Goal: Task Accomplishment & Management: Use online tool/utility

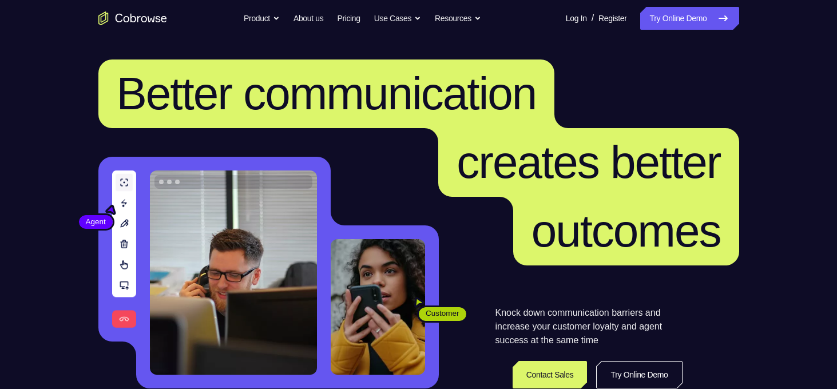
click at [715, 25] on link "Try Online Demo" at bounding box center [689, 18] width 98 height 23
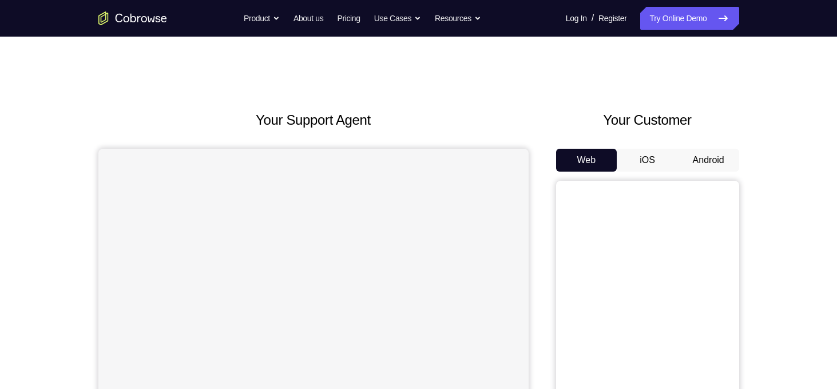
click at [700, 153] on button "Android" at bounding box center [708, 160] width 61 height 23
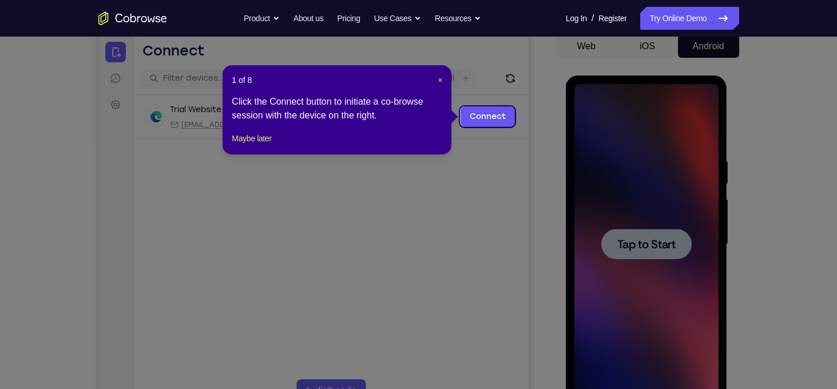
click at [647, 256] on div at bounding box center [646, 244] width 90 height 30
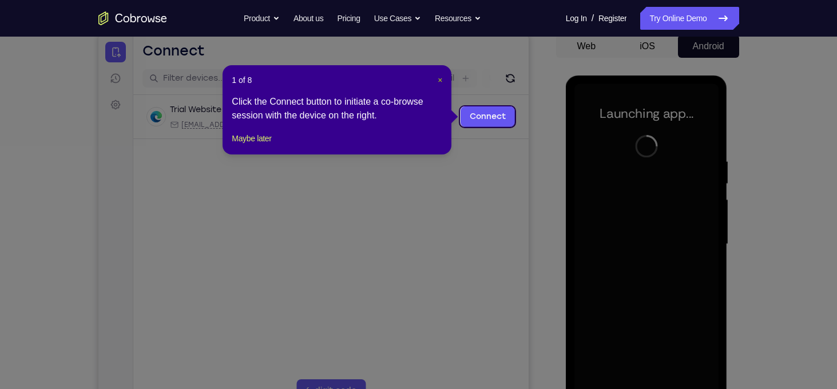
click at [441, 80] on span "×" at bounding box center [440, 80] width 5 height 9
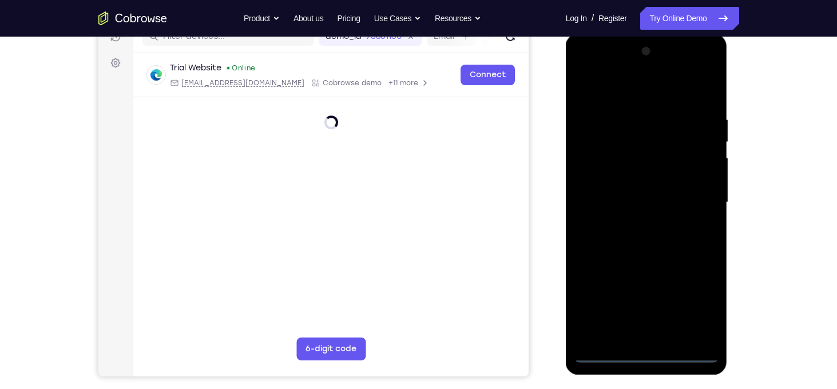
scroll to position [150, 0]
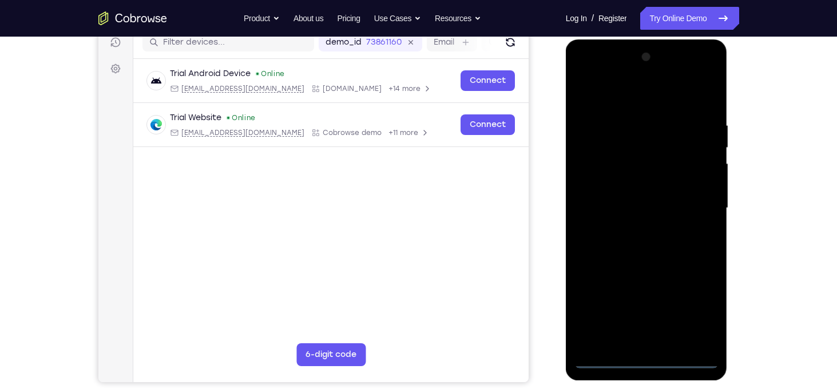
click at [651, 361] on div at bounding box center [647, 208] width 144 height 320
click at [685, 313] on div at bounding box center [647, 208] width 144 height 320
click at [695, 311] on div at bounding box center [647, 208] width 144 height 320
click at [634, 94] on div at bounding box center [647, 208] width 144 height 320
click at [635, 151] on div at bounding box center [647, 208] width 144 height 320
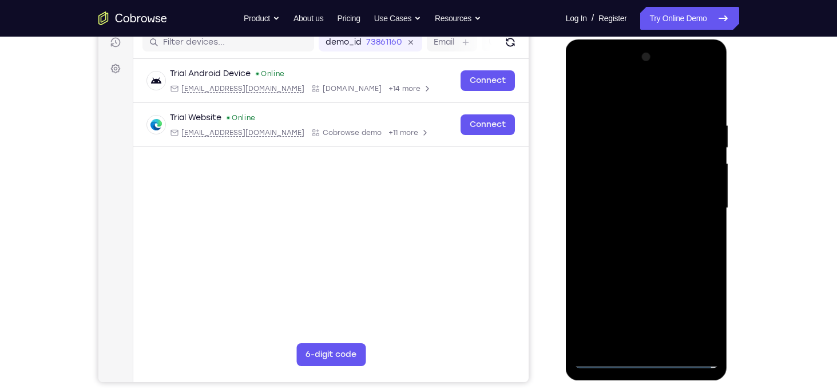
click at [613, 108] on div at bounding box center [647, 208] width 144 height 320
click at [639, 167] on div at bounding box center [647, 208] width 144 height 320
click at [632, 278] on div at bounding box center [647, 208] width 144 height 320
click at [648, 244] on div at bounding box center [647, 208] width 144 height 320
click at [603, 203] on div at bounding box center [647, 208] width 144 height 320
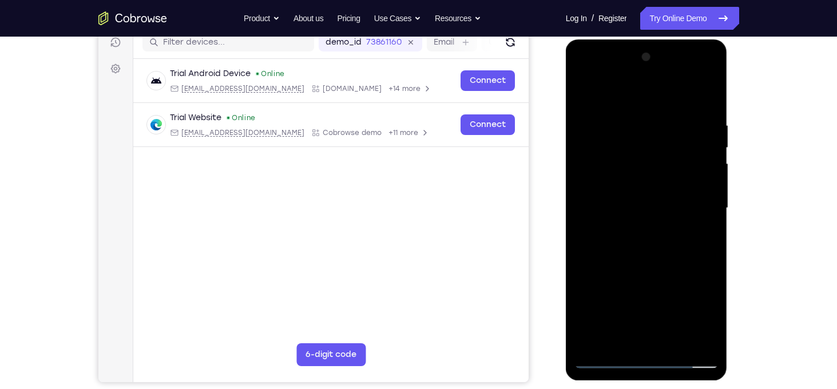
click at [589, 193] on div at bounding box center [647, 208] width 144 height 320
click at [649, 319] on div at bounding box center [647, 208] width 144 height 320
click at [646, 280] on div at bounding box center [647, 208] width 144 height 320
click at [641, 220] on div at bounding box center [647, 208] width 144 height 320
click at [695, 218] on div at bounding box center [647, 208] width 144 height 320
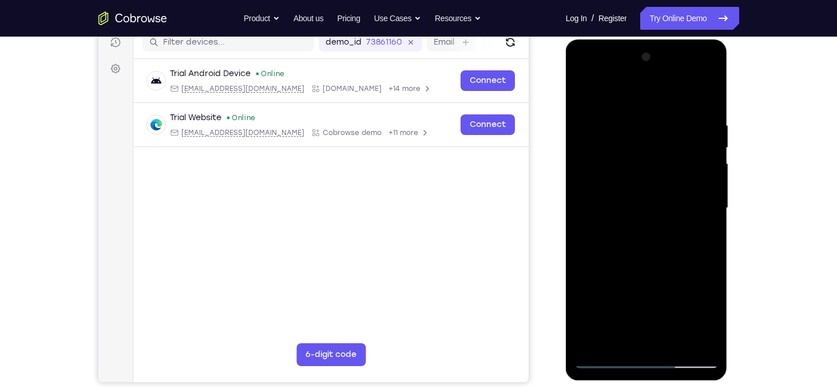
click at [695, 239] on div at bounding box center [647, 208] width 144 height 320
click at [585, 88] on div at bounding box center [647, 208] width 144 height 320
click at [615, 339] on div at bounding box center [647, 208] width 144 height 320
click at [624, 97] on div at bounding box center [647, 208] width 144 height 320
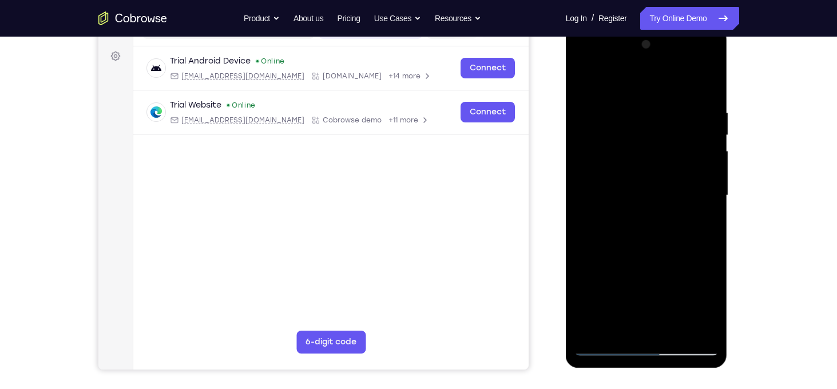
scroll to position [153, 0]
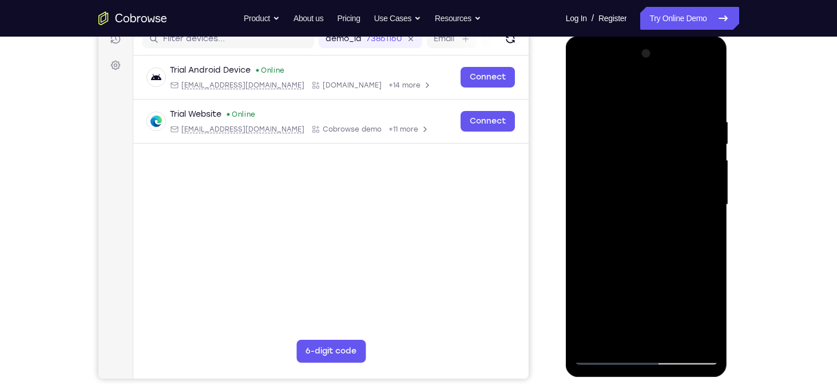
click at [662, 90] on div at bounding box center [647, 205] width 144 height 320
click at [708, 89] on div at bounding box center [647, 205] width 144 height 320
click at [705, 125] on div at bounding box center [647, 205] width 144 height 320
click at [644, 85] on div at bounding box center [647, 205] width 144 height 320
click at [670, 258] on div at bounding box center [647, 205] width 144 height 320
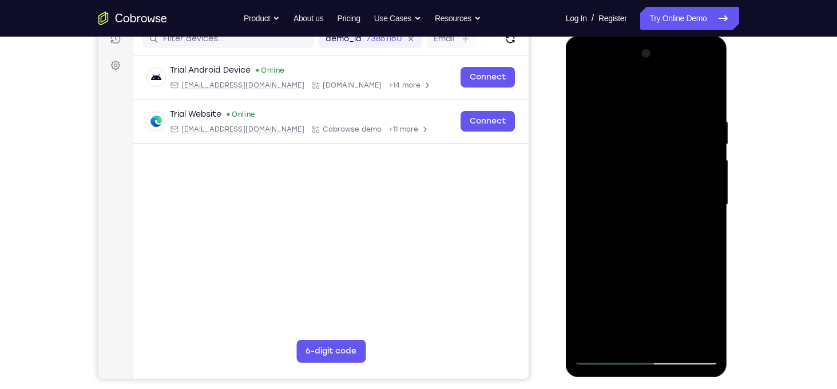
click at [625, 129] on div at bounding box center [647, 205] width 144 height 320
click at [615, 149] on div at bounding box center [647, 205] width 144 height 320
click at [581, 75] on div at bounding box center [647, 205] width 144 height 320
click at [624, 330] on div at bounding box center [647, 205] width 144 height 320
drag, startPoint x: 632, startPoint y: 274, endPoint x: 621, endPoint y: 92, distance: 182.9
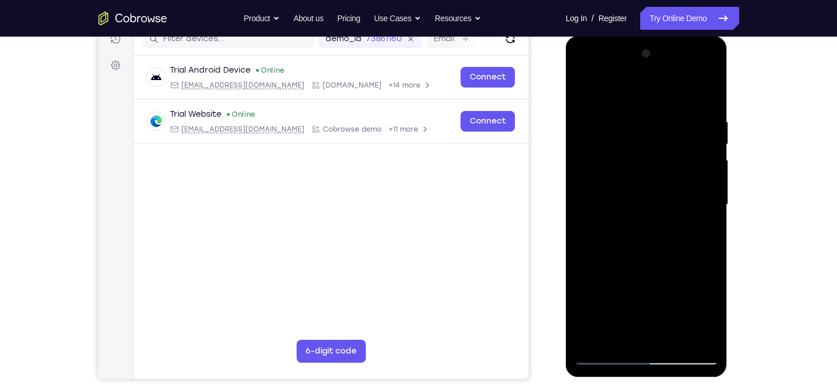
click at [621, 92] on div at bounding box center [647, 205] width 144 height 320
drag, startPoint x: 658, startPoint y: 277, endPoint x: 625, endPoint y: 9, distance: 270.3
click at [625, 36] on html "Online web based iOS Simulators and Android Emulators. Run iPhone, iPad, Mobile…" at bounding box center [647, 207] width 163 height 343
drag, startPoint x: 636, startPoint y: 128, endPoint x: 647, endPoint y: 187, distance: 60.0
click at [647, 187] on div at bounding box center [647, 205] width 144 height 320
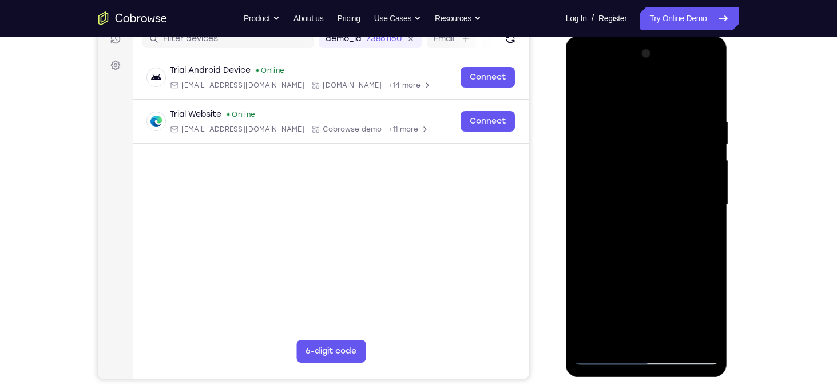
drag, startPoint x: 636, startPoint y: 130, endPoint x: 639, endPoint y: 173, distance: 43.0
click at [639, 173] on div at bounding box center [647, 205] width 144 height 320
drag, startPoint x: 625, startPoint y: 105, endPoint x: 635, endPoint y: 173, distance: 69.4
click at [635, 173] on div at bounding box center [647, 205] width 144 height 320
drag, startPoint x: 630, startPoint y: 216, endPoint x: 632, endPoint y: 159, distance: 57.8
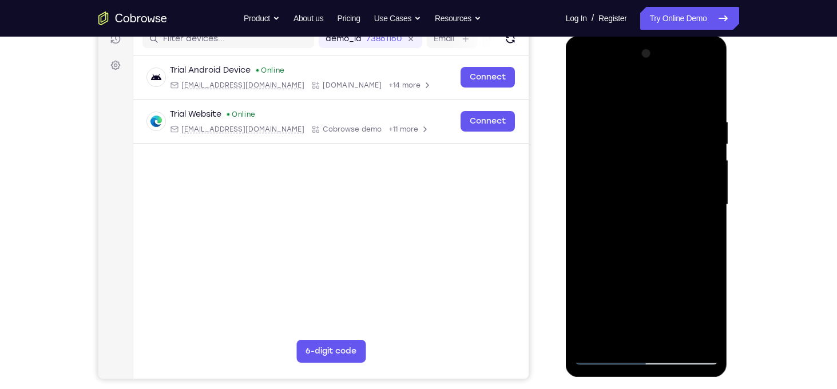
click at [632, 159] on div at bounding box center [647, 205] width 144 height 320
drag, startPoint x: 632, startPoint y: 159, endPoint x: 657, endPoint y: 275, distance: 118.7
click at [657, 275] on div at bounding box center [647, 205] width 144 height 320
click at [607, 164] on div at bounding box center [647, 205] width 144 height 320
click at [608, 167] on div at bounding box center [647, 205] width 144 height 320
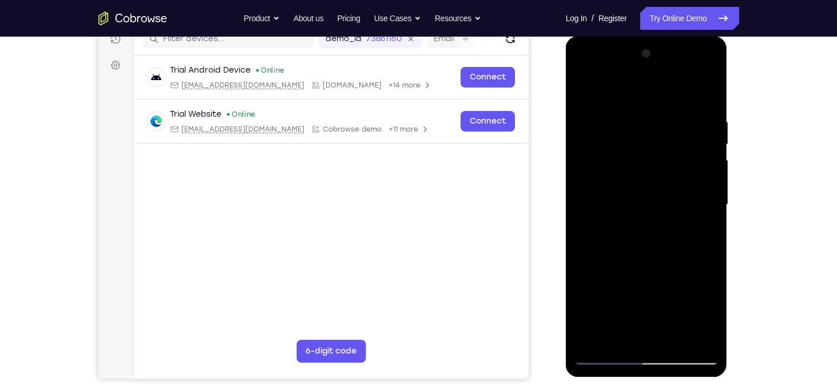
click at [699, 334] on div at bounding box center [647, 205] width 144 height 320
click at [589, 74] on div at bounding box center [647, 205] width 144 height 320
click at [617, 86] on div at bounding box center [647, 205] width 144 height 320
click at [620, 336] on div at bounding box center [647, 205] width 144 height 320
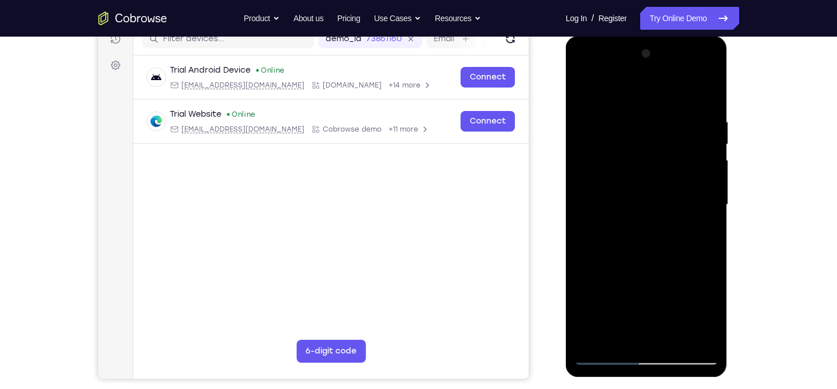
click at [631, 274] on div at bounding box center [647, 205] width 144 height 320
click at [613, 287] on div at bounding box center [647, 205] width 144 height 320
click at [621, 100] on div at bounding box center [647, 205] width 144 height 320
drag, startPoint x: 658, startPoint y: 178, endPoint x: 655, endPoint y: 108, distance: 69.9
click at [655, 108] on div at bounding box center [647, 205] width 144 height 320
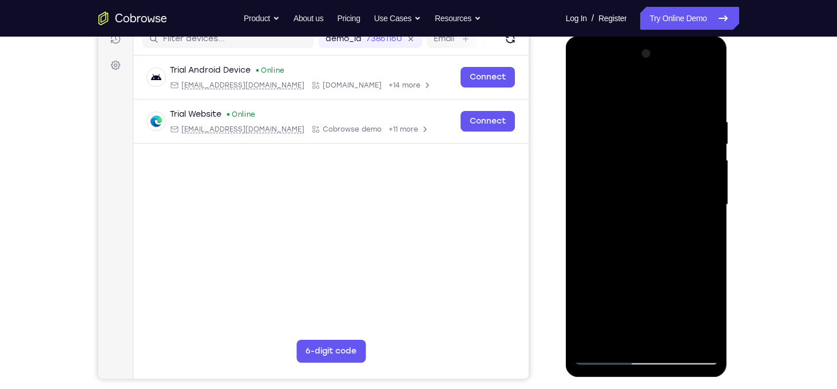
drag, startPoint x: 674, startPoint y: 101, endPoint x: 679, endPoint y: 195, distance: 94.0
click at [679, 195] on div at bounding box center [647, 205] width 144 height 320
click at [679, 106] on div at bounding box center [647, 205] width 144 height 320
drag, startPoint x: 656, startPoint y: 214, endPoint x: 674, endPoint y: 128, distance: 87.5
click at [674, 128] on div at bounding box center [647, 205] width 144 height 320
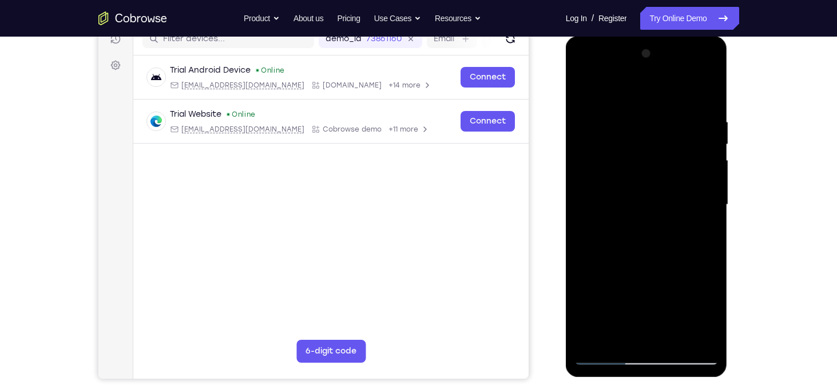
drag, startPoint x: 655, startPoint y: 184, endPoint x: 667, endPoint y: 113, distance: 72.4
click at [667, 113] on div at bounding box center [647, 205] width 144 height 320
click at [603, 172] on div at bounding box center [647, 205] width 144 height 320
click at [607, 359] on div at bounding box center [647, 205] width 144 height 320
drag, startPoint x: 644, startPoint y: 272, endPoint x: 646, endPoint y: 157, distance: 114.5
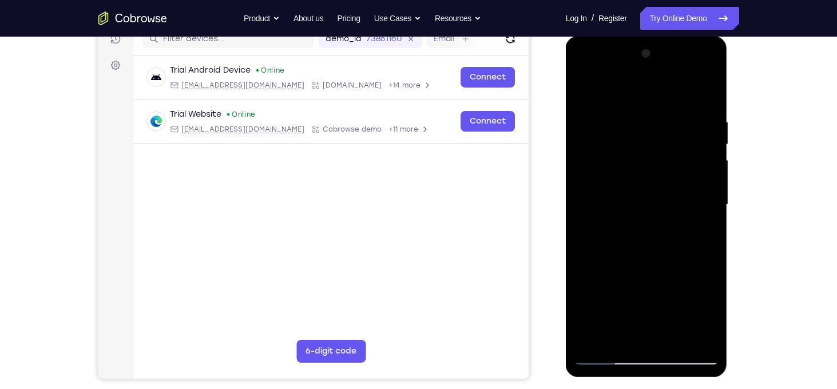
click at [646, 157] on div at bounding box center [647, 205] width 144 height 320
drag, startPoint x: 650, startPoint y: 208, endPoint x: 648, endPoint y: 121, distance: 87.0
click at [648, 121] on div at bounding box center [647, 205] width 144 height 320
click at [698, 223] on div at bounding box center [647, 205] width 144 height 320
click at [597, 360] on div at bounding box center [647, 205] width 144 height 320
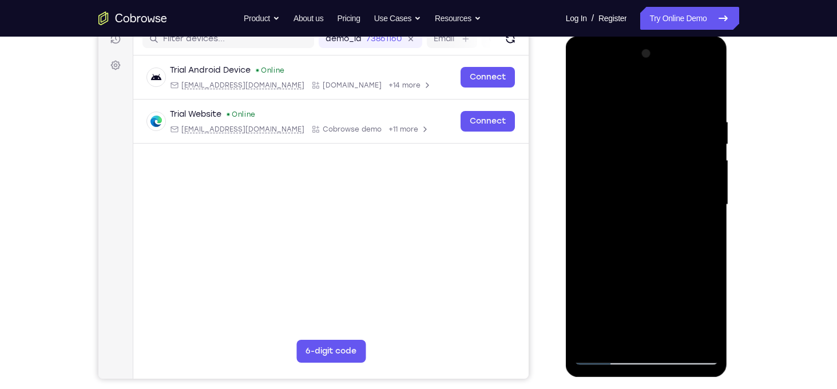
drag, startPoint x: 672, startPoint y: 240, endPoint x: 667, endPoint y: 161, distance: 79.1
click at [667, 161] on div at bounding box center [647, 205] width 144 height 320
drag, startPoint x: 674, startPoint y: 242, endPoint x: 671, endPoint y: 183, distance: 59.6
click at [671, 183] on div at bounding box center [647, 205] width 144 height 320
drag, startPoint x: 667, startPoint y: 237, endPoint x: 667, endPoint y: 140, distance: 97.9
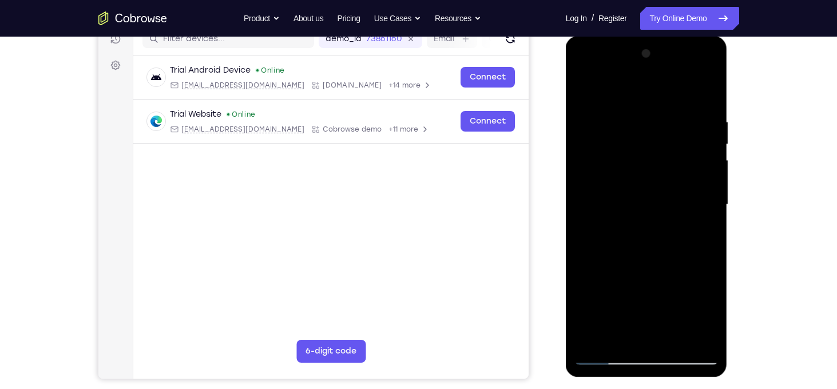
click at [667, 140] on div at bounding box center [647, 205] width 144 height 320
drag, startPoint x: 649, startPoint y: 220, endPoint x: 649, endPoint y: 105, distance: 114.4
click at [649, 105] on div at bounding box center [647, 205] width 144 height 320
drag, startPoint x: 686, startPoint y: 306, endPoint x: 669, endPoint y: 210, distance: 97.7
click at [669, 210] on div at bounding box center [647, 205] width 144 height 320
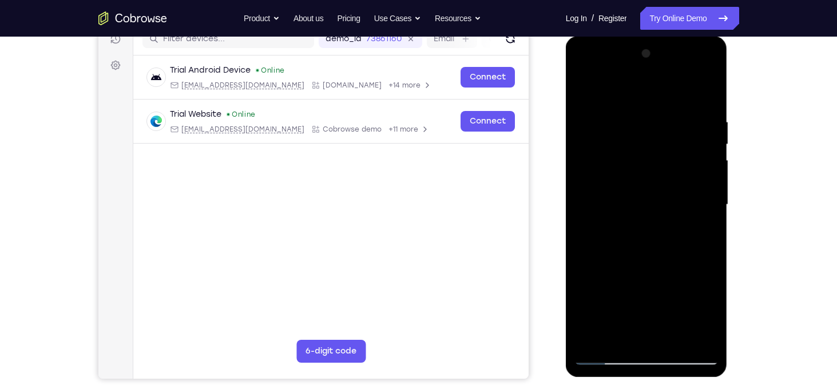
drag, startPoint x: 638, startPoint y: 282, endPoint x: 636, endPoint y: 165, distance: 116.8
click at [636, 165] on div at bounding box center [647, 205] width 144 height 320
drag, startPoint x: 656, startPoint y: 194, endPoint x: 662, endPoint y: 418, distance: 224.4
click at [662, 379] on html "Online web based iOS Simulators and Android Emulators. Run iPhone, iPad, Mobile…" at bounding box center [647, 207] width 163 height 343
click at [577, 348] on div at bounding box center [647, 205] width 144 height 320
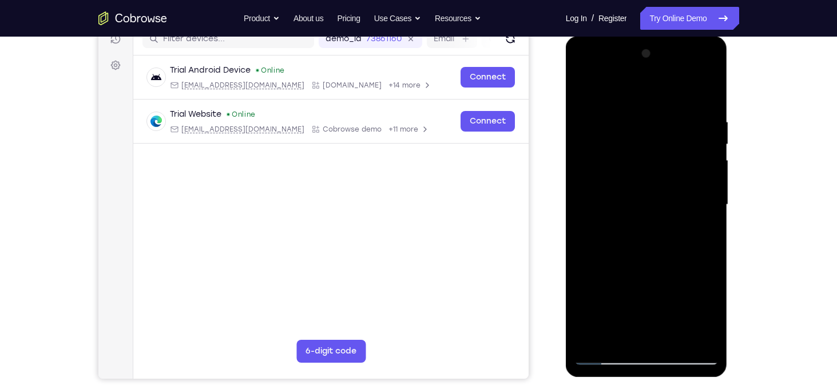
click at [611, 343] on div at bounding box center [647, 205] width 144 height 320
click at [634, 91] on div at bounding box center [647, 205] width 144 height 320
click at [631, 125] on div at bounding box center [647, 205] width 144 height 320
drag, startPoint x: 644, startPoint y: 246, endPoint x: 633, endPoint y: 120, distance: 126.9
click at [633, 120] on div at bounding box center [647, 205] width 144 height 320
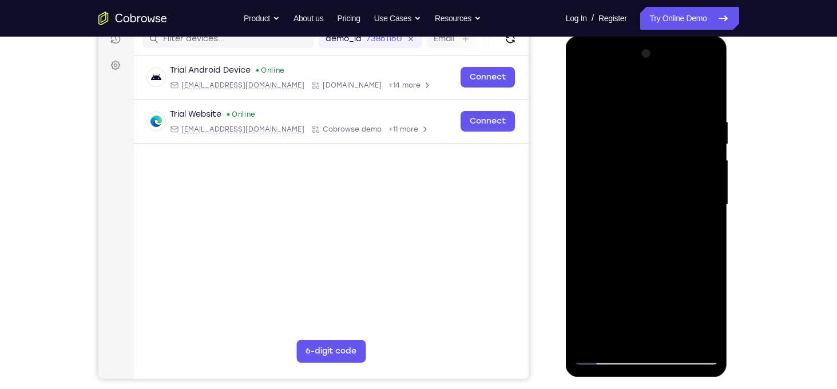
drag, startPoint x: 643, startPoint y: 234, endPoint x: 635, endPoint y: 110, distance: 124.5
click at [635, 110] on div at bounding box center [647, 205] width 144 height 320
drag, startPoint x: 677, startPoint y: 286, endPoint x: 660, endPoint y: 93, distance: 193.0
click at [660, 93] on div at bounding box center [647, 205] width 144 height 320
drag, startPoint x: 650, startPoint y: 203, endPoint x: 647, endPoint y: 59, distance: 144.2
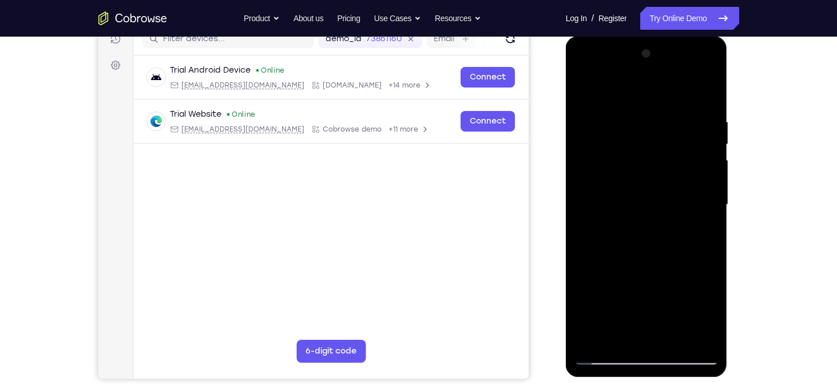
click at [647, 59] on div at bounding box center [647, 205] width 144 height 320
drag, startPoint x: 658, startPoint y: 249, endPoint x: 664, endPoint y: 87, distance: 162.1
click at [664, 87] on div at bounding box center [647, 205] width 144 height 320
drag, startPoint x: 670, startPoint y: 266, endPoint x: 663, endPoint y: 69, distance: 197.0
click at [663, 69] on div at bounding box center [647, 205] width 144 height 320
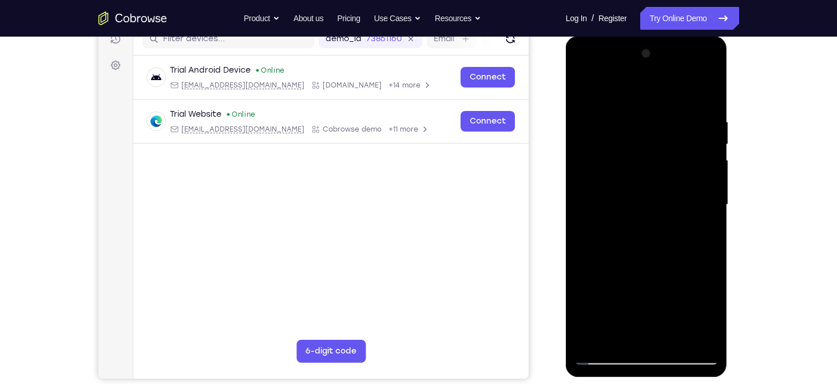
drag, startPoint x: 653, startPoint y: 226, endPoint x: 652, endPoint y: 68, distance: 158.5
click at [652, 68] on div at bounding box center [647, 205] width 144 height 320
drag, startPoint x: 662, startPoint y: 210, endPoint x: 662, endPoint y: 74, distance: 135.6
click at [662, 74] on div at bounding box center [647, 205] width 144 height 320
drag, startPoint x: 662, startPoint y: 223, endPoint x: 662, endPoint y: 27, distance: 195.7
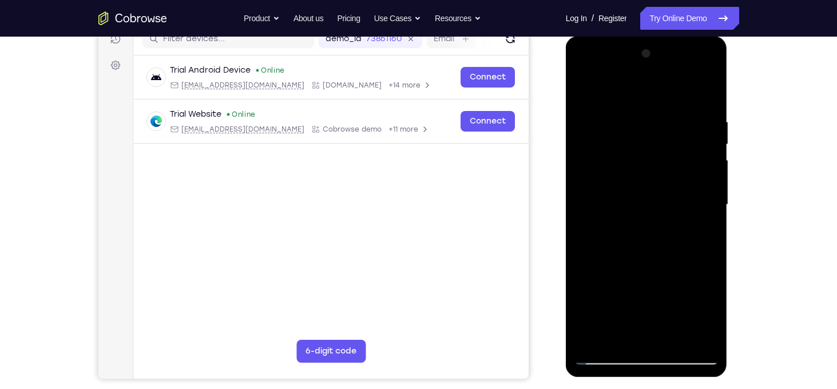
click at [662, 36] on html "Online web based iOS Simulators and Android Emulators. Run iPhone, iPad, Mobile…" at bounding box center [647, 207] width 163 height 343
drag, startPoint x: 668, startPoint y: 155, endPoint x: 664, endPoint y: 197, distance: 42.5
click at [664, 197] on div at bounding box center [647, 205] width 144 height 320
drag, startPoint x: 660, startPoint y: 244, endPoint x: 658, endPoint y: 156, distance: 87.6
click at [658, 156] on div at bounding box center [647, 205] width 144 height 320
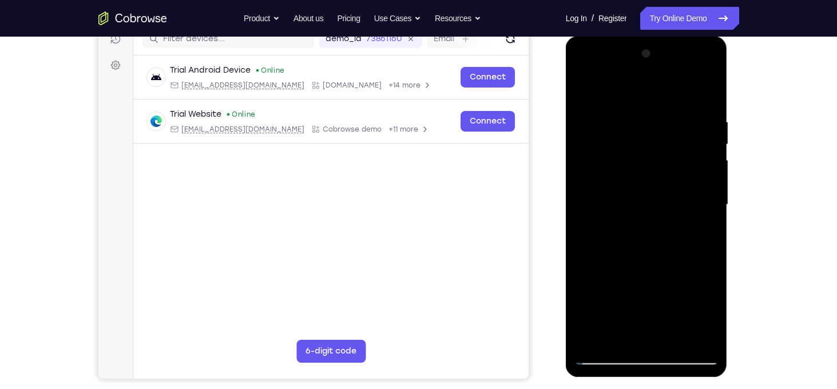
drag, startPoint x: 685, startPoint y: 207, endPoint x: 677, endPoint y: 77, distance: 130.7
click at [677, 77] on div at bounding box center [647, 205] width 144 height 320
drag, startPoint x: 685, startPoint y: 196, endPoint x: 686, endPoint y: 57, distance: 139.1
click at [686, 57] on div at bounding box center [647, 205] width 144 height 320
click at [674, 156] on div at bounding box center [647, 205] width 144 height 320
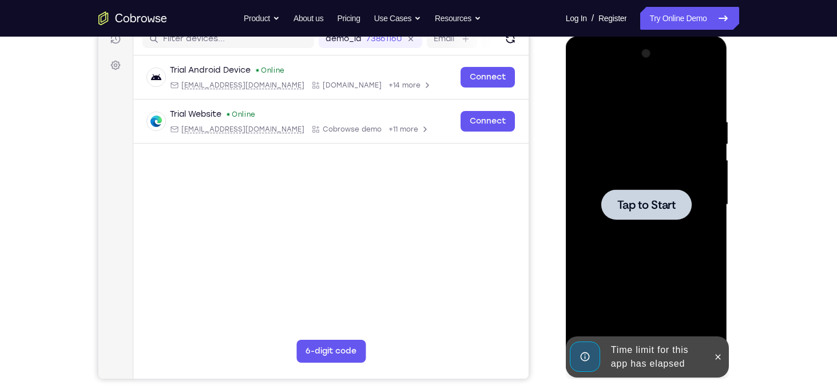
click at [643, 189] on div at bounding box center [647, 205] width 144 height 320
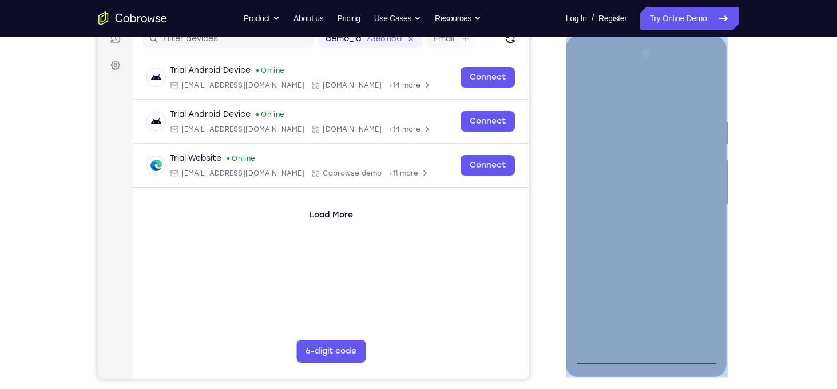
click at [648, 363] on div at bounding box center [647, 206] width 162 height 341
click at [648, 363] on div at bounding box center [647, 205] width 144 height 320
click at [706, 299] on div at bounding box center [647, 205] width 144 height 320
click at [623, 81] on div at bounding box center [647, 205] width 144 height 320
click at [623, 85] on div at bounding box center [647, 205] width 144 height 320
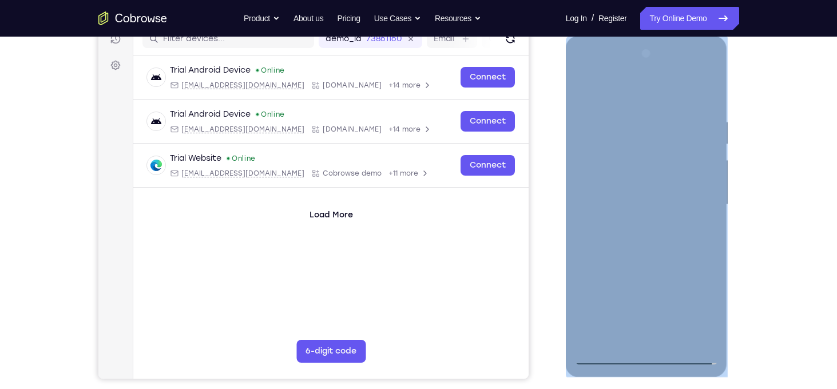
click at [632, 137] on div at bounding box center [647, 205] width 144 height 320
click at [623, 109] on div at bounding box center [647, 205] width 144 height 320
drag, startPoint x: 623, startPoint y: 109, endPoint x: 583, endPoint y: 157, distance: 63.0
click at [583, 157] on div at bounding box center [647, 205] width 144 height 320
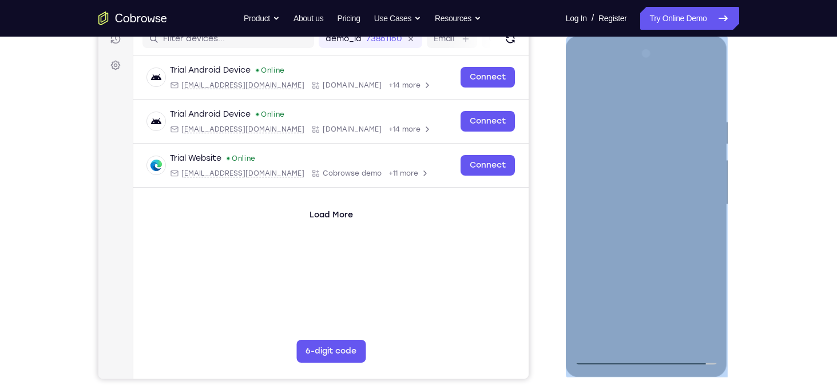
click at [623, 275] on div at bounding box center [647, 205] width 144 height 320
click at [646, 224] on div at bounding box center [647, 205] width 144 height 320
click at [612, 338] on div at bounding box center [647, 205] width 144 height 320
click at [620, 85] on div at bounding box center [647, 205] width 144 height 320
click at [589, 90] on div at bounding box center [647, 205] width 144 height 320
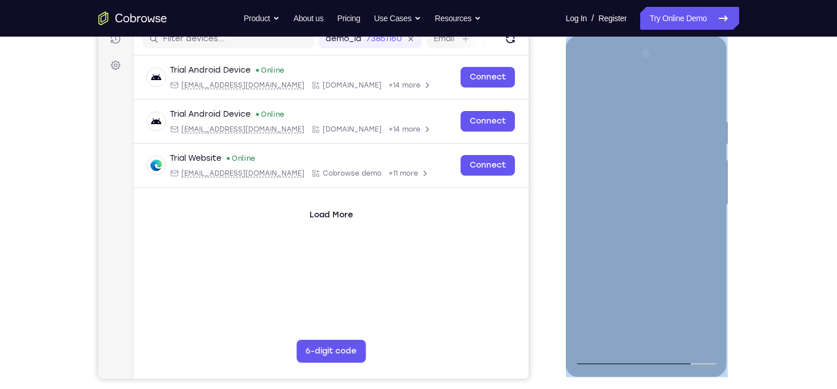
click at [629, 94] on div at bounding box center [647, 205] width 144 height 320
click at [663, 251] on div at bounding box center [647, 205] width 144 height 320
click at [607, 129] on div at bounding box center [647, 205] width 144 height 320
click at [632, 335] on div at bounding box center [647, 205] width 144 height 320
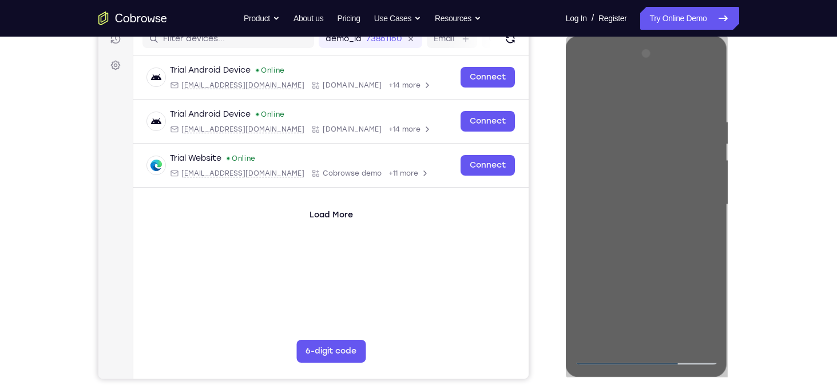
click at [782, 179] on div "Your Support Agent Your Customer Web iOS Android Next Steps We’d be happy to gi…" at bounding box center [419, 260] width 732 height 755
click at [751, 243] on div "Your Support Agent Your Customer Web iOS Android Next Steps We’d be happy to gi…" at bounding box center [419, 260] width 732 height 755
click at [818, 173] on div "Your Support Agent Your Customer Web iOS Android Next Steps We’d be happy to gi…" at bounding box center [418, 260] width 837 height 755
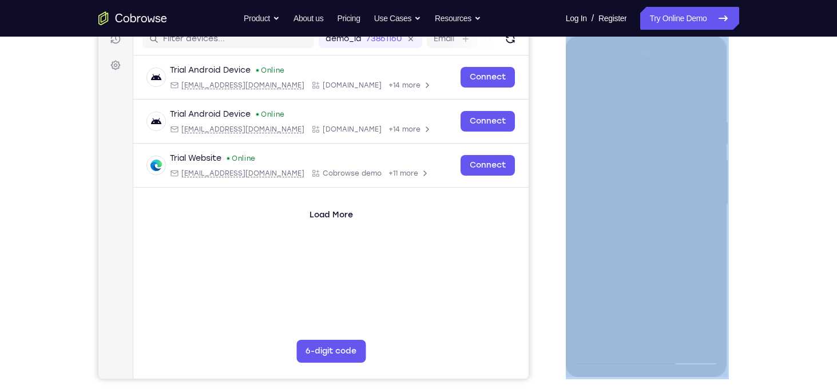
click at [818, 173] on div "Your Support Agent Your Customer Web iOS Android Next Steps We’d be happy to gi…" at bounding box center [418, 260] width 837 height 755
drag, startPoint x: 818, startPoint y: 173, endPoint x: 786, endPoint y: 133, distance: 52.1
click at [786, 133] on div "Your Support Agent Your Customer Web iOS Android Next Steps We’d be happy to gi…" at bounding box center [418, 260] width 837 height 755
click at [750, 167] on div "Your Support Agent Your Customer Web iOS Android Next Steps We’d be happy to gi…" at bounding box center [419, 260] width 732 height 755
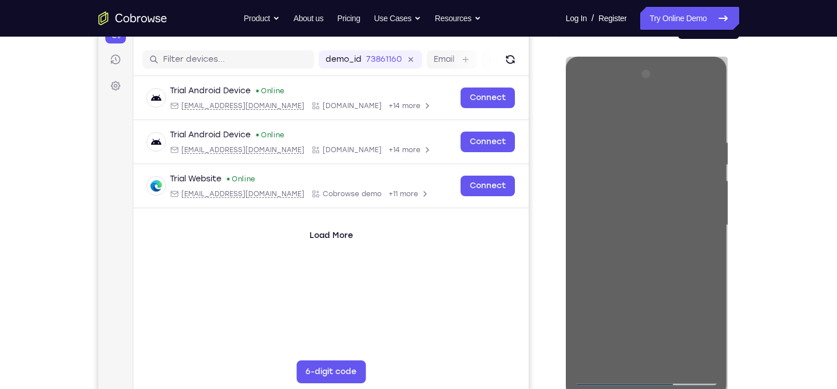
scroll to position [130, 0]
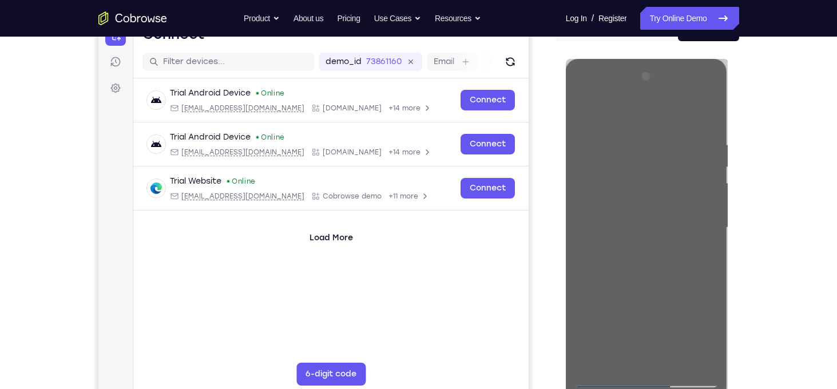
click at [754, 201] on div "Your Support Agent Your Customer Web iOS Android Next Steps We’d be happy to gi…" at bounding box center [419, 283] width 732 height 755
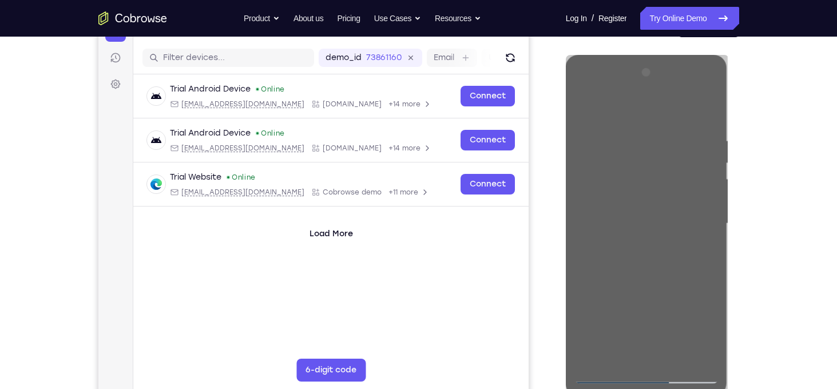
scroll to position [134, 0]
click at [752, 260] on div "Your Support Agent Your Customer Web iOS Android Next Steps We’d be happy to gi…" at bounding box center [419, 280] width 732 height 755
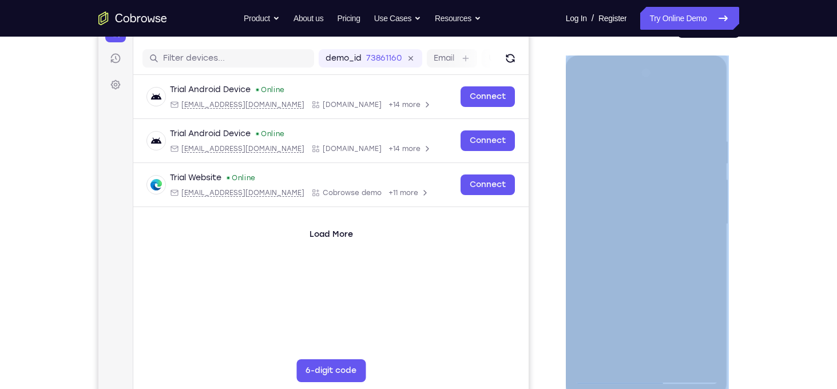
click at [752, 260] on div "Your Support Agent Your Customer Web iOS Android Next Steps We’d be happy to gi…" at bounding box center [419, 280] width 732 height 755
click at [752, 259] on div "Your Support Agent Your Customer Web iOS Android Next Steps We’d be happy to gi…" at bounding box center [419, 280] width 732 height 755
click at [782, 106] on div "Your Support Agent Your Customer Web iOS Android Next Steps We’d be happy to gi…" at bounding box center [419, 280] width 732 height 755
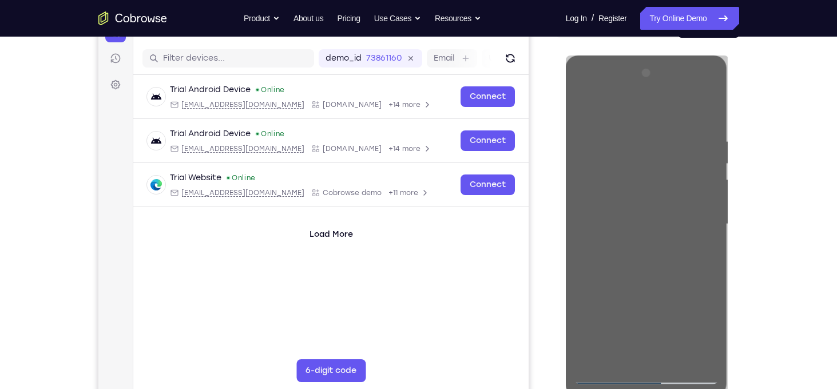
click at [573, 41] on div "Web iOS Android" at bounding box center [647, 207] width 183 height 384
click at [521, 13] on div "Go back Powerful, Flexible and Trustworthy. Avoid all extra friction for both A…" at bounding box center [419, 18] width 732 height 23
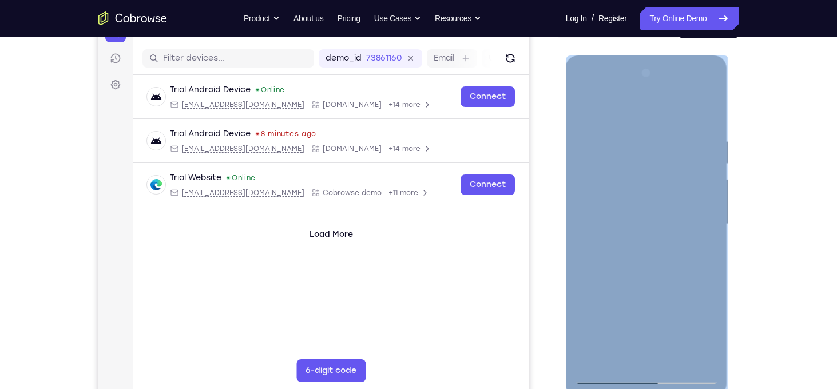
click at [632, 295] on div at bounding box center [647, 224] width 144 height 320
click at [616, 220] on div at bounding box center [647, 224] width 144 height 320
click at [692, 354] on div at bounding box center [647, 224] width 144 height 320
click at [586, 93] on div at bounding box center [647, 224] width 144 height 320
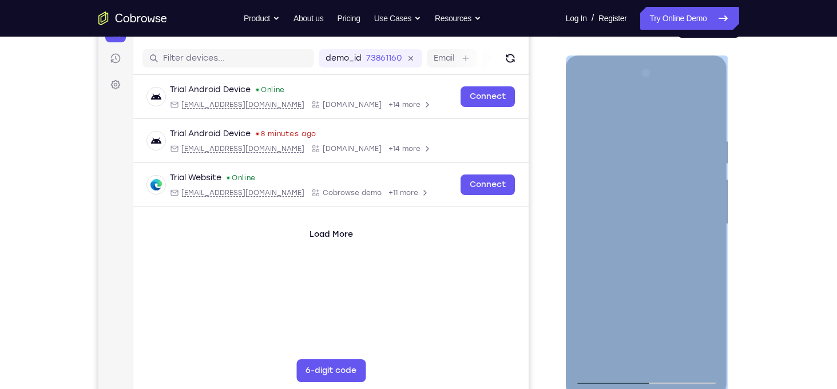
click at [616, 358] on div at bounding box center [647, 224] width 144 height 320
click at [644, 106] on div at bounding box center [647, 224] width 144 height 320
click at [633, 295] on div at bounding box center [647, 224] width 144 height 320
click at [608, 316] on div at bounding box center [647, 224] width 144 height 320
click at [620, 125] on div at bounding box center [647, 224] width 144 height 320
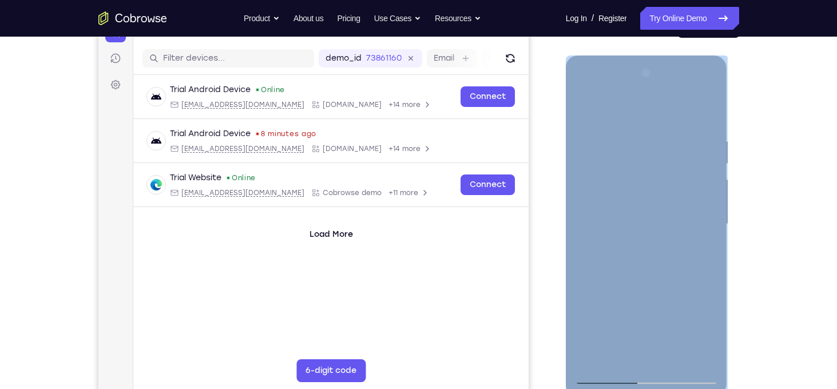
click at [660, 224] on div at bounding box center [647, 224] width 144 height 320
click at [612, 377] on div at bounding box center [647, 224] width 144 height 320
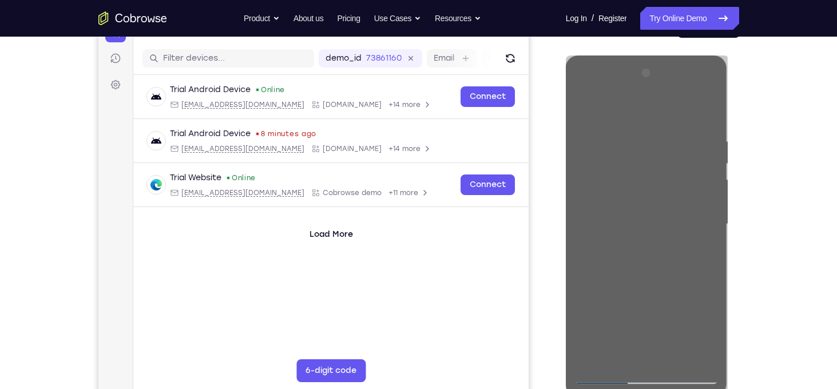
click at [781, 110] on div "Your Support Agent Your Customer Web iOS Android Next Steps We’d be happy to gi…" at bounding box center [419, 280] width 732 height 755
click at [770, 150] on div "Your Support Agent Your Customer Web iOS Android Next Steps We’d be happy to gi…" at bounding box center [419, 280] width 732 height 755
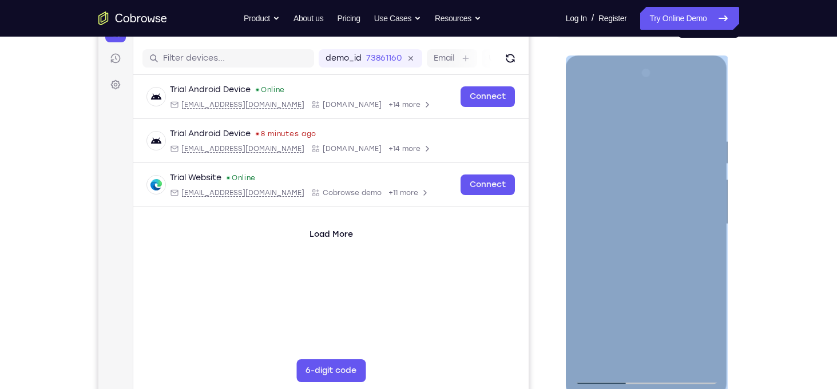
click at [654, 170] on div at bounding box center [647, 224] width 144 height 320
click at [609, 376] on div at bounding box center [647, 224] width 144 height 320
click at [644, 271] on div at bounding box center [647, 224] width 144 height 320
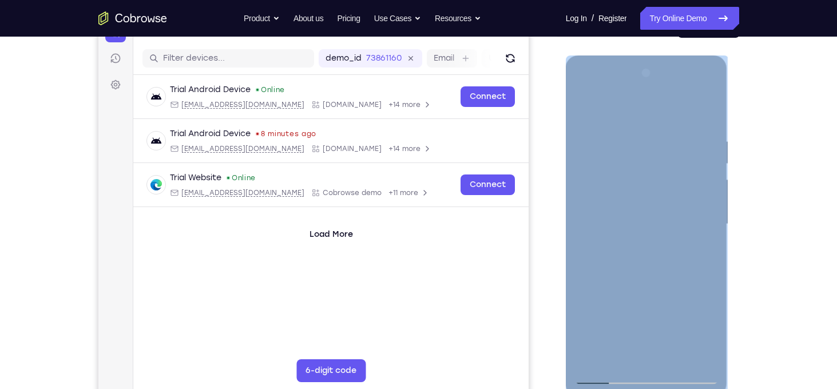
click at [639, 221] on div at bounding box center [647, 224] width 144 height 320
click at [604, 376] on div at bounding box center [647, 224] width 144 height 320
click at [612, 221] on div at bounding box center [647, 224] width 144 height 320
click at [611, 374] on div at bounding box center [647, 224] width 144 height 320
click at [610, 247] on div at bounding box center [647, 224] width 144 height 320
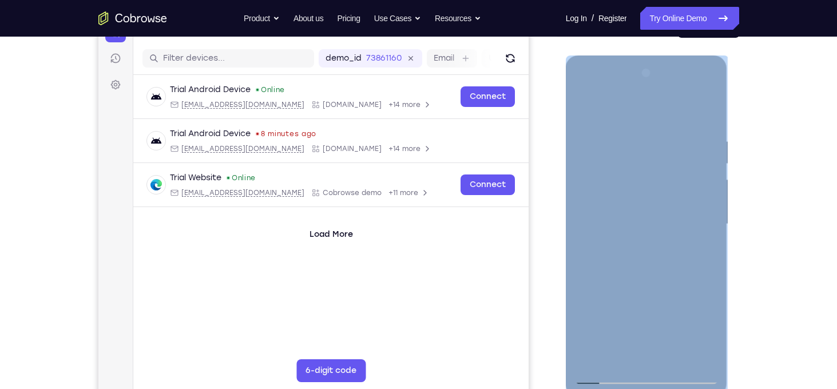
click at [603, 371] on div at bounding box center [647, 224] width 144 height 320
click at [607, 378] on div at bounding box center [647, 224] width 144 height 320
click at [608, 245] on div at bounding box center [647, 224] width 144 height 320
click at [600, 368] on div at bounding box center [647, 224] width 144 height 320
click at [607, 374] on div at bounding box center [647, 224] width 144 height 320
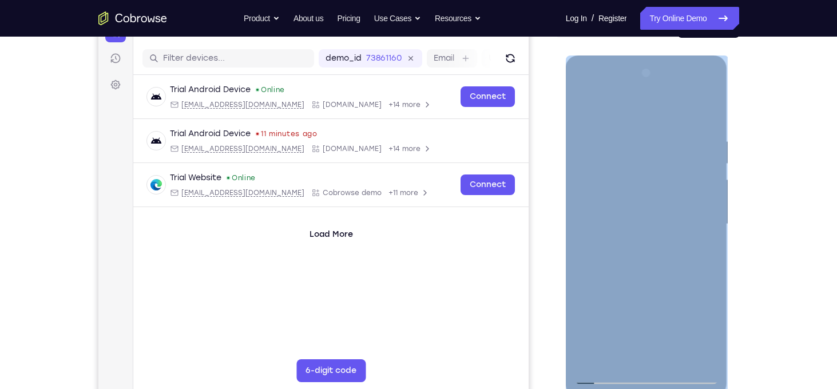
click at [607, 374] on div at bounding box center [647, 224] width 144 height 320
click at [662, 337] on div at bounding box center [647, 224] width 144 height 320
click at [614, 374] on div at bounding box center [647, 224] width 144 height 320
click at [615, 213] on div at bounding box center [647, 224] width 144 height 320
click at [632, 224] on div at bounding box center [647, 224] width 144 height 320
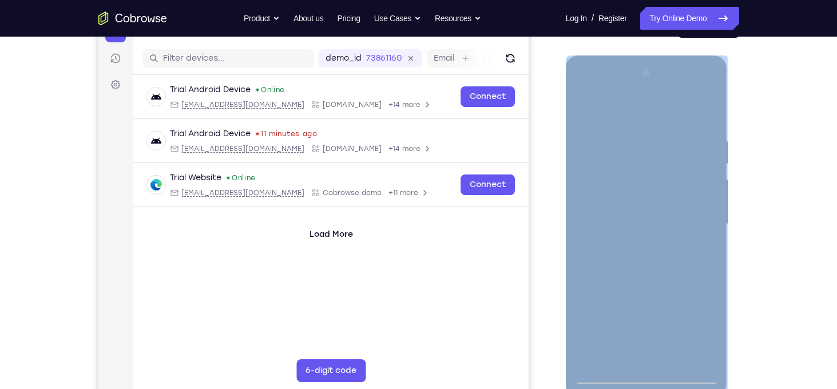
click at [596, 371] on div at bounding box center [647, 224] width 144 height 320
click at [604, 374] on div at bounding box center [647, 224] width 144 height 320
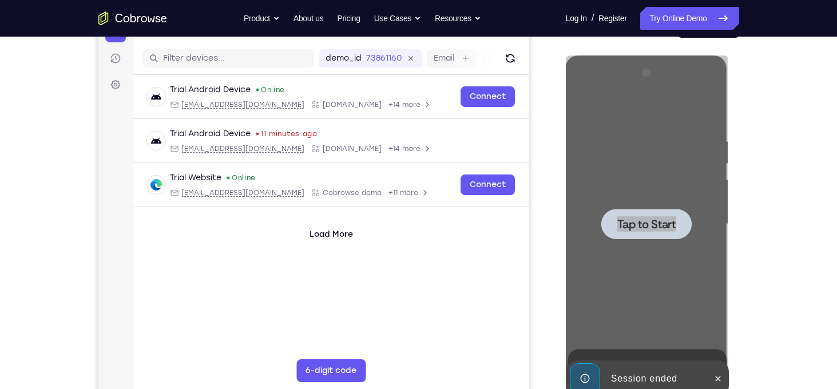
click at [769, 226] on div "Your Support Agent Your Customer Web iOS Android Next Steps We’d be happy to gi…" at bounding box center [419, 280] width 732 height 755
click at [786, 141] on div "Your Support Agent Your Customer Web iOS Android Next Steps We’d be happy to gi…" at bounding box center [418, 280] width 837 height 755
drag, startPoint x: 663, startPoint y: 5, endPoint x: 659, endPoint y: 22, distance: 18.2
click at [659, 22] on nav "Go back Powerful, Flexible and Trustworthy. Avoid all extra friction for both A…" at bounding box center [418, 18] width 837 height 37
click at [659, 22] on link "Try Online Demo" at bounding box center [689, 18] width 98 height 23
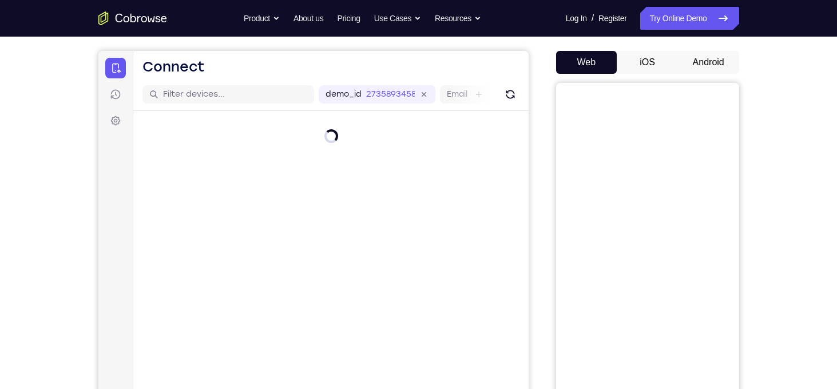
scroll to position [98, 0]
click at [698, 65] on button "Android" at bounding box center [708, 61] width 61 height 23
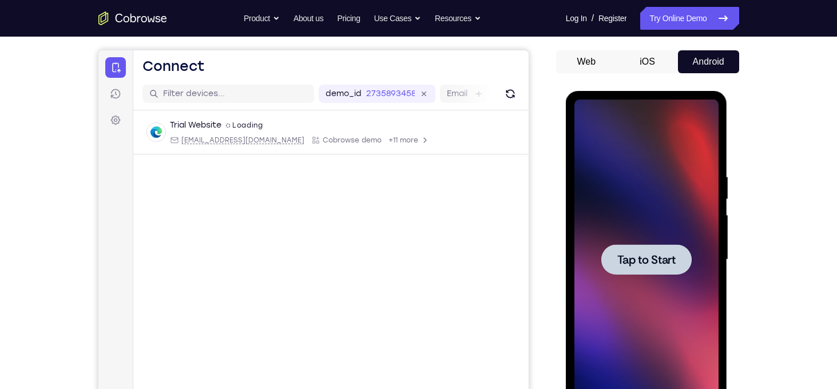
scroll to position [0, 0]
click at [652, 268] on div at bounding box center [646, 259] width 90 height 30
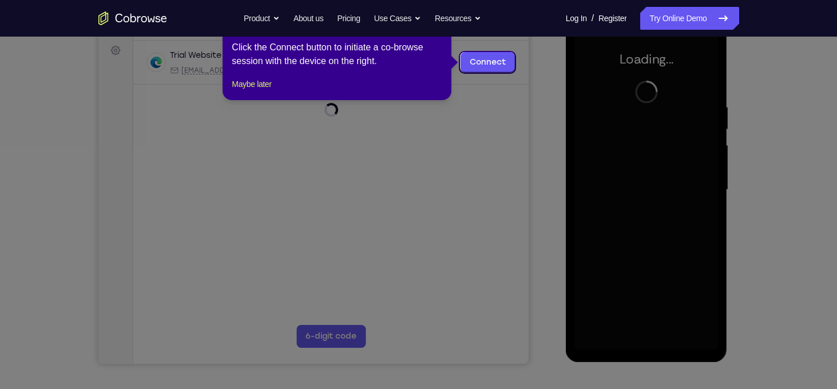
scroll to position [169, 0]
click at [271, 90] on button "Maybe later" at bounding box center [251, 84] width 39 height 14
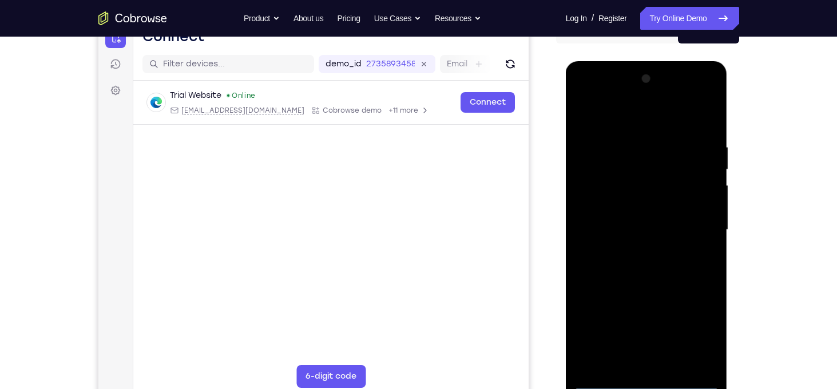
scroll to position [128, 0]
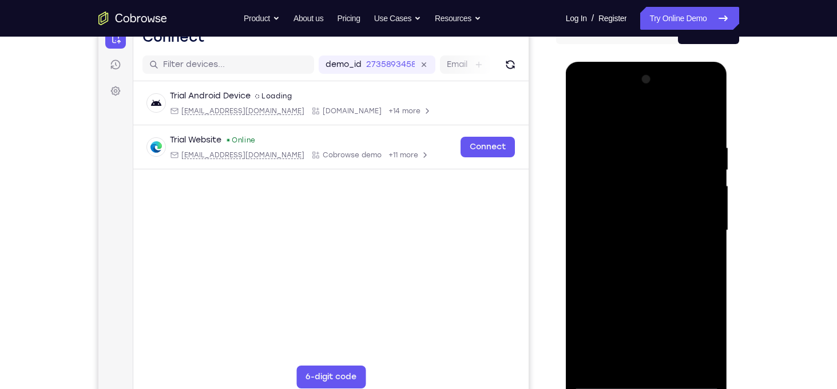
click at [649, 386] on div at bounding box center [647, 230] width 144 height 320
click at [700, 332] on div at bounding box center [647, 230] width 144 height 320
click at [626, 122] on div at bounding box center [647, 230] width 144 height 320
click at [636, 164] on div at bounding box center [647, 230] width 144 height 320
click at [637, 192] on div at bounding box center [647, 230] width 144 height 320
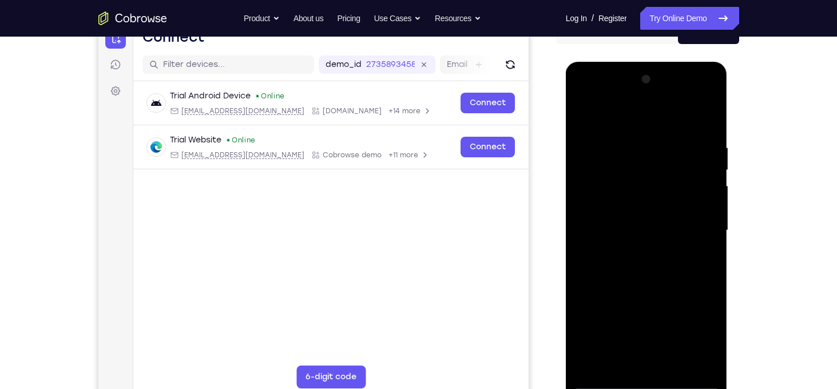
click at [628, 292] on div at bounding box center [647, 230] width 144 height 320
click at [631, 252] on div at bounding box center [647, 230] width 144 height 320
click at [608, 365] on div at bounding box center [647, 230] width 144 height 320
click at [640, 113] on div at bounding box center [647, 230] width 144 height 320
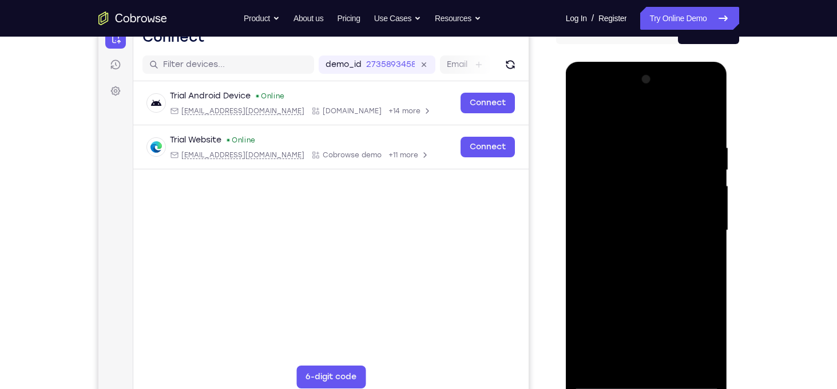
click at [669, 279] on div at bounding box center [647, 230] width 144 height 320
click at [603, 149] on div at bounding box center [647, 230] width 144 height 320
click at [663, 362] on div at bounding box center [647, 230] width 144 height 320
drag, startPoint x: 646, startPoint y: 241, endPoint x: 645, endPoint y: 123, distance: 117.9
click at [645, 123] on div at bounding box center [647, 230] width 144 height 320
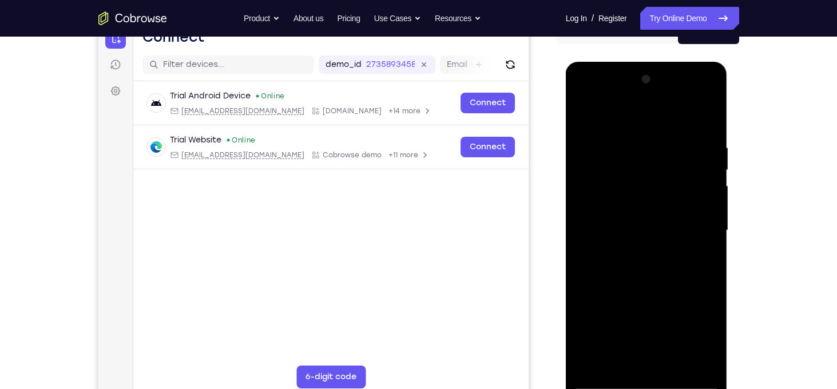
drag, startPoint x: 638, startPoint y: 293, endPoint x: 628, endPoint y: 195, distance: 99.0
click at [628, 195] on div at bounding box center [647, 230] width 144 height 320
drag, startPoint x: 612, startPoint y: 316, endPoint x: 611, endPoint y: 244, distance: 72.7
click at [611, 244] on div at bounding box center [647, 230] width 144 height 320
click at [607, 329] on div at bounding box center [647, 230] width 144 height 320
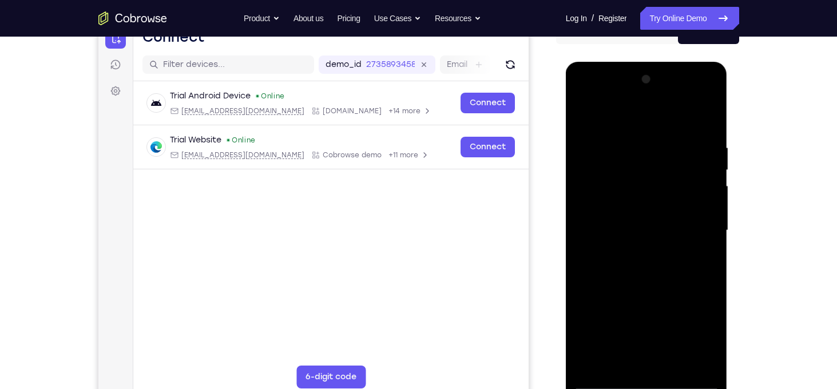
click at [607, 220] on div at bounding box center [647, 230] width 144 height 320
click at [698, 364] on div at bounding box center [647, 230] width 144 height 320
click at [600, 379] on div at bounding box center [647, 230] width 144 height 320
click at [607, 380] on div at bounding box center [647, 230] width 144 height 320
click at [632, 116] on div at bounding box center [647, 230] width 144 height 320
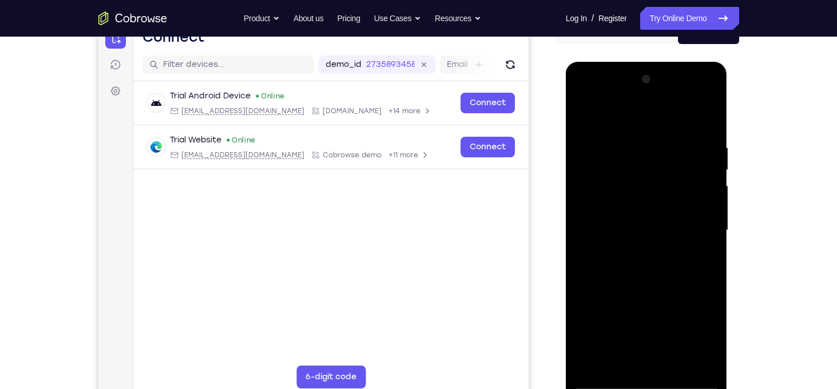
click at [622, 359] on div at bounding box center [647, 230] width 144 height 320
click at [635, 295] on div at bounding box center [647, 230] width 144 height 320
click at [608, 316] on div at bounding box center [647, 230] width 144 height 320
click at [630, 138] on div at bounding box center [647, 230] width 144 height 320
click at [615, 225] on div at bounding box center [647, 230] width 144 height 320
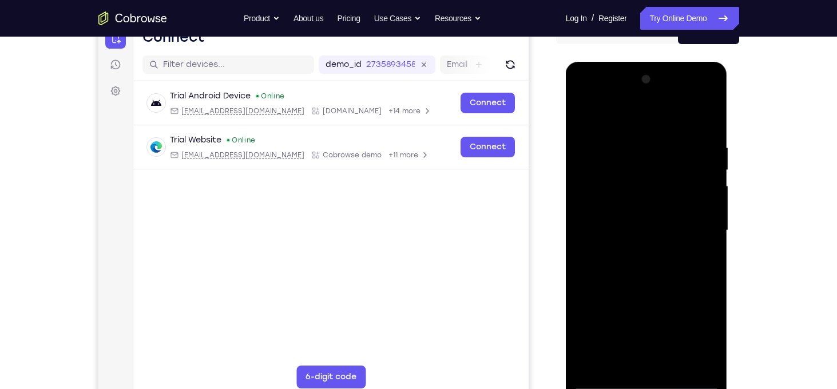
click at [636, 224] on div at bounding box center [647, 230] width 144 height 320
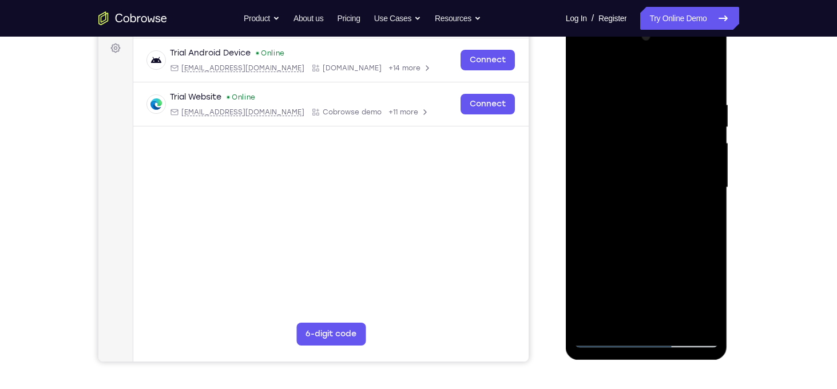
scroll to position [155, 0]
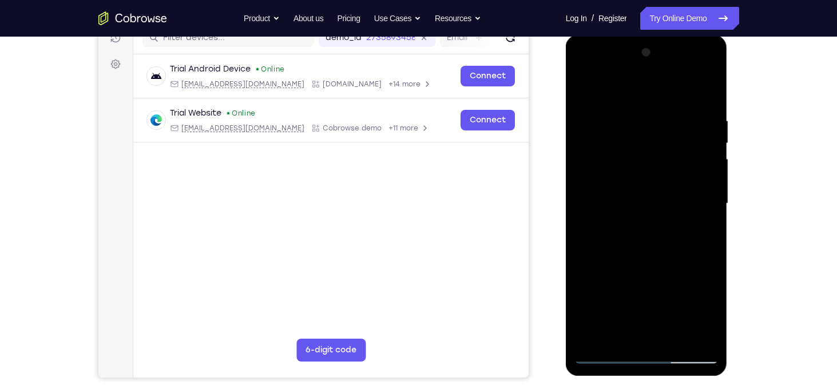
drag, startPoint x: 636, startPoint y: 197, endPoint x: 644, endPoint y: 41, distance: 155.9
click at [644, 41] on div at bounding box center [647, 205] width 162 height 341
click at [591, 355] on div at bounding box center [647, 203] width 144 height 320
click at [596, 356] on div at bounding box center [647, 203] width 144 height 320
drag, startPoint x: 632, startPoint y: 299, endPoint x: 632, endPoint y: 152, distance: 147.6
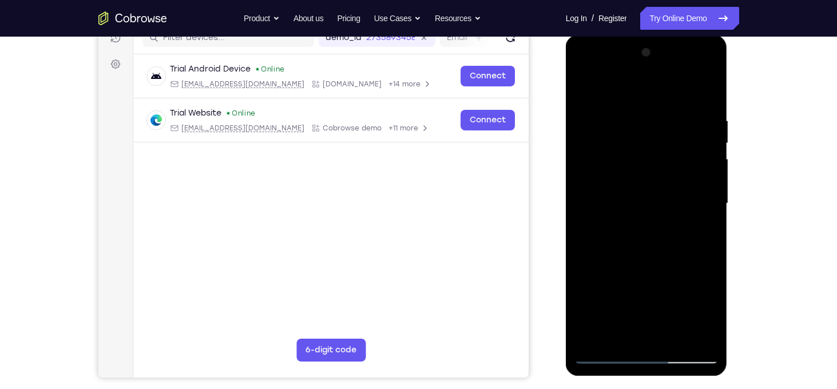
click at [632, 152] on div at bounding box center [647, 203] width 144 height 320
drag, startPoint x: 639, startPoint y: 215, endPoint x: 658, endPoint y: 93, distance: 123.9
click at [658, 93] on div at bounding box center [647, 203] width 144 height 320
drag, startPoint x: 653, startPoint y: 203, endPoint x: 658, endPoint y: 104, distance: 98.6
click at [658, 104] on div at bounding box center [647, 203] width 144 height 320
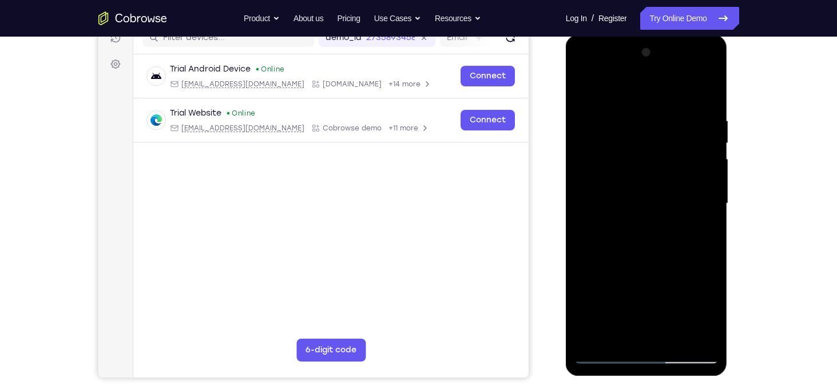
drag, startPoint x: 656, startPoint y: 202, endPoint x: 670, endPoint y: 127, distance: 76.1
click at [670, 127] on div at bounding box center [647, 203] width 144 height 320
drag, startPoint x: 656, startPoint y: 252, endPoint x: 666, endPoint y: 113, distance: 140.0
click at [666, 113] on div at bounding box center [647, 203] width 144 height 320
drag, startPoint x: 652, startPoint y: 196, endPoint x: 654, endPoint y: 152, distance: 44.1
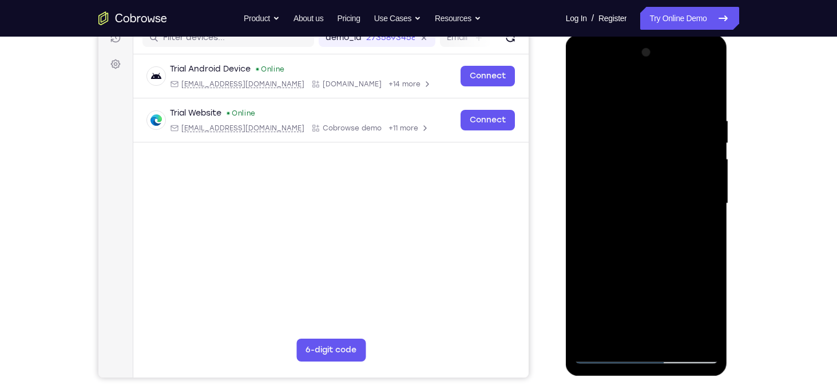
click at [654, 152] on div at bounding box center [647, 203] width 144 height 320
drag, startPoint x: 656, startPoint y: 252, endPoint x: 667, endPoint y: 140, distance: 112.7
click at [667, 140] on div at bounding box center [647, 203] width 144 height 320
drag, startPoint x: 664, startPoint y: 248, endPoint x: 671, endPoint y: 94, distance: 154.1
click at [671, 94] on div at bounding box center [647, 203] width 144 height 320
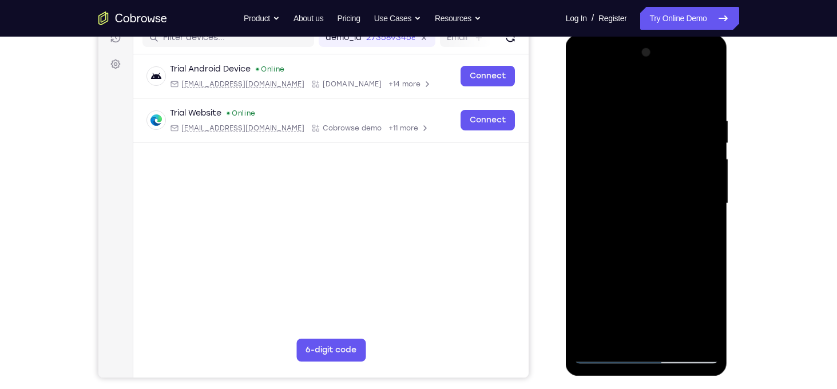
drag, startPoint x: 666, startPoint y: 122, endPoint x: 674, endPoint y: -2, distance: 124.5
click at [674, 35] on html "Online web based iOS Simulators and Android Emulators. Run iPhone, iPad, Mobile…" at bounding box center [647, 206] width 163 height 343
drag, startPoint x: 662, startPoint y: 240, endPoint x: 676, endPoint y: 122, distance: 118.7
click at [676, 122] on div at bounding box center [647, 203] width 144 height 320
click at [667, 141] on div at bounding box center [647, 203] width 144 height 320
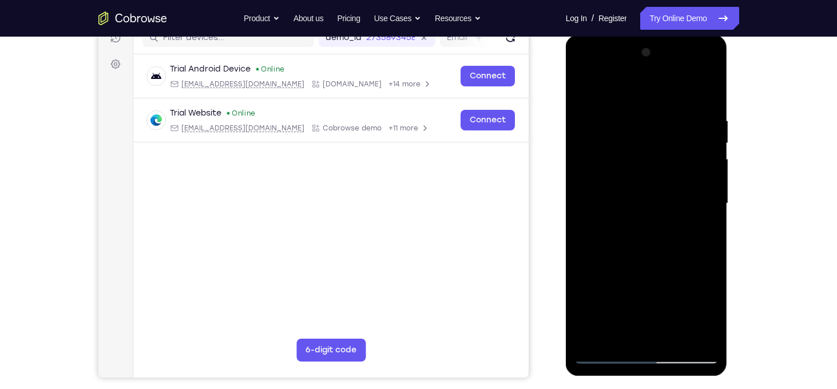
click at [585, 89] on div at bounding box center [647, 203] width 144 height 320
click at [600, 358] on div at bounding box center [647, 203] width 144 height 320
drag, startPoint x: 647, startPoint y: 262, endPoint x: 650, endPoint y: 116, distance: 146.5
click at [650, 116] on div at bounding box center [647, 203] width 144 height 320
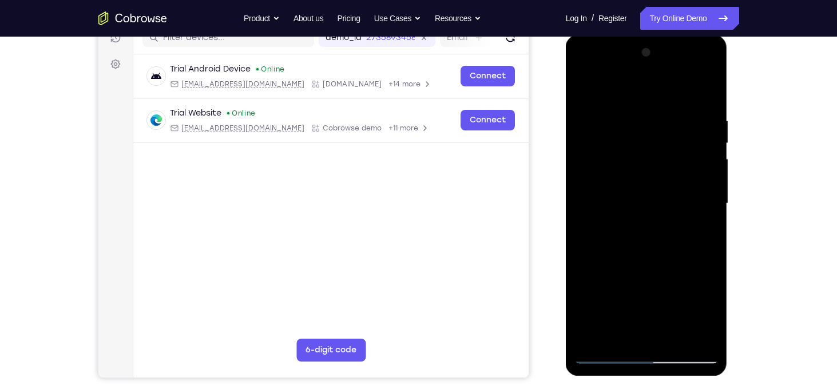
drag, startPoint x: 628, startPoint y: 291, endPoint x: 624, endPoint y: 204, distance: 87.1
click at [624, 204] on div at bounding box center [647, 203] width 144 height 320
click at [662, 193] on div at bounding box center [647, 203] width 144 height 320
drag, startPoint x: 625, startPoint y: 307, endPoint x: 619, endPoint y: 175, distance: 132.9
click at [619, 175] on div at bounding box center [647, 203] width 144 height 320
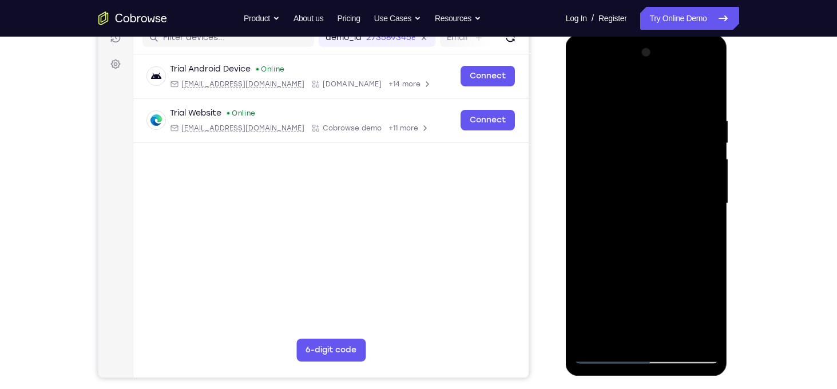
click at [611, 354] on div at bounding box center [647, 203] width 144 height 320
drag, startPoint x: 640, startPoint y: 296, endPoint x: 659, endPoint y: 122, distance: 175.0
click at [659, 122] on div at bounding box center [647, 203] width 144 height 320
drag, startPoint x: 645, startPoint y: 257, endPoint x: 631, endPoint y: 352, distance: 96.6
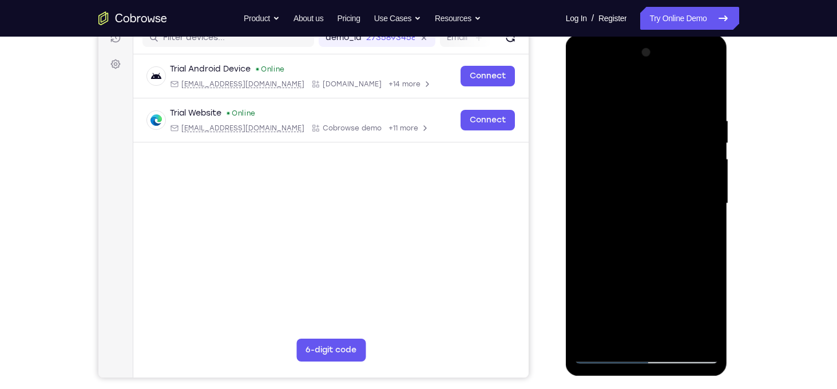
click at [631, 352] on div at bounding box center [647, 203] width 144 height 320
click at [613, 343] on div at bounding box center [647, 203] width 144 height 320
click at [624, 80] on div at bounding box center [647, 203] width 144 height 320
click at [624, 85] on div at bounding box center [647, 203] width 144 height 320
click at [617, 124] on div at bounding box center [647, 203] width 144 height 320
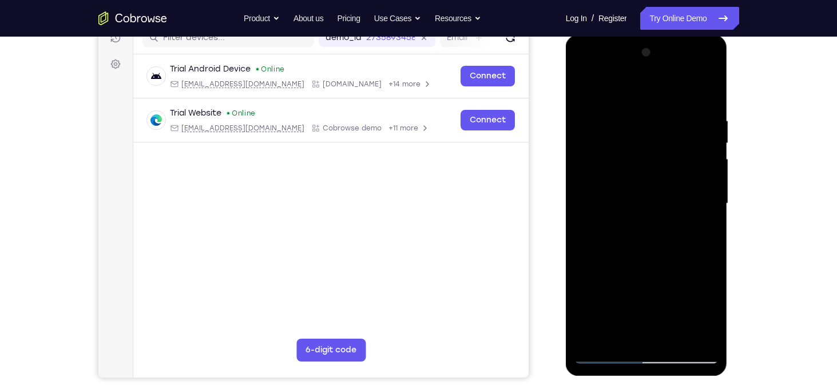
click at [620, 197] on div at bounding box center [647, 203] width 144 height 320
drag, startPoint x: 660, startPoint y: 219, endPoint x: 664, endPoint y: 81, distance: 138.0
click at [664, 81] on div at bounding box center [647, 203] width 144 height 320
drag, startPoint x: 660, startPoint y: 200, endPoint x: 670, endPoint y: 81, distance: 119.4
click at [670, 81] on div at bounding box center [647, 203] width 144 height 320
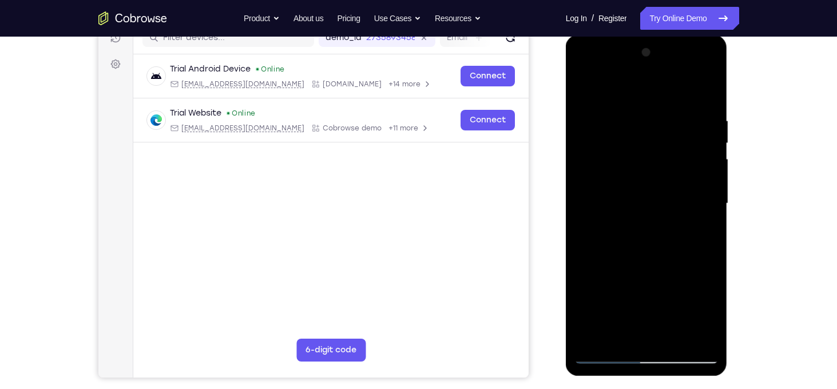
drag, startPoint x: 645, startPoint y: 255, endPoint x: 671, endPoint y: 58, distance: 198.0
click at [671, 58] on div at bounding box center [647, 203] width 144 height 320
drag, startPoint x: 656, startPoint y: 265, endPoint x: 670, endPoint y: 48, distance: 217.3
click at [670, 48] on div at bounding box center [647, 203] width 144 height 320
click at [675, 265] on div at bounding box center [647, 203] width 144 height 320
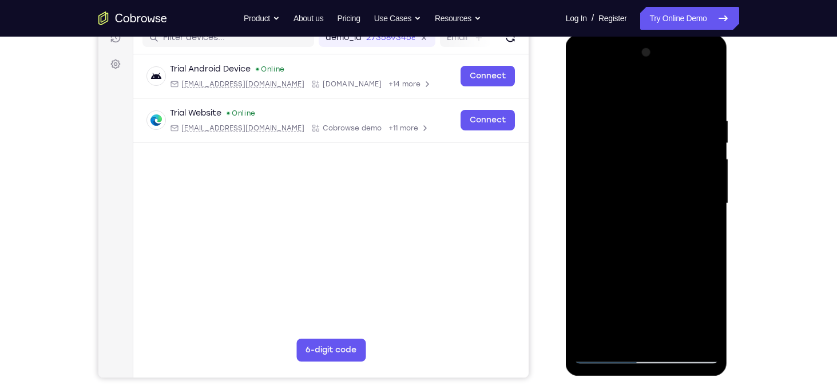
click at [613, 347] on div at bounding box center [647, 203] width 144 height 320
click at [608, 352] on div at bounding box center [647, 203] width 144 height 320
drag, startPoint x: 631, startPoint y: 291, endPoint x: 644, endPoint y: 148, distance: 143.6
click at [644, 148] on div at bounding box center [647, 203] width 144 height 320
drag, startPoint x: 653, startPoint y: 284, endPoint x: 666, endPoint y: 9, distance: 275.5
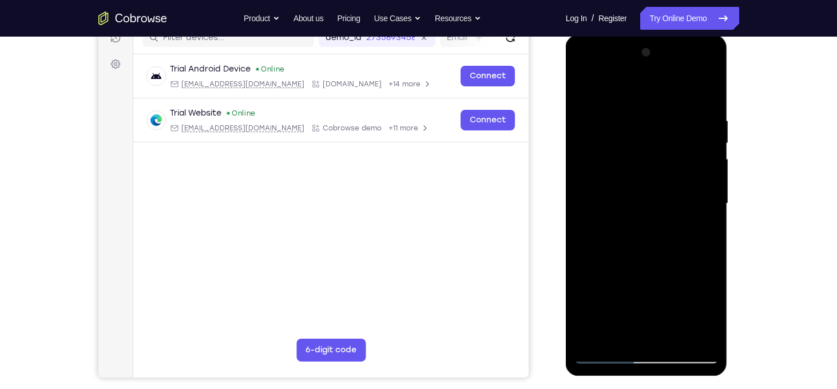
click at [666, 35] on html "Online web based iOS Simulators and Android Emulators. Run iPhone, iPad, Mobile…" at bounding box center [647, 206] width 163 height 343
drag, startPoint x: 627, startPoint y: 255, endPoint x: 649, endPoint y: 14, distance: 241.9
click at [649, 35] on html "Online web based iOS Simulators and Android Emulators. Run iPhone, iPad, Mobile…" at bounding box center [647, 206] width 163 height 343
drag, startPoint x: 637, startPoint y: 208, endPoint x: 641, endPoint y: -76, distance: 283.9
click at [641, 35] on html "Online web based iOS Simulators and Android Emulators. Run iPhone, iPad, Mobile…" at bounding box center [647, 206] width 163 height 343
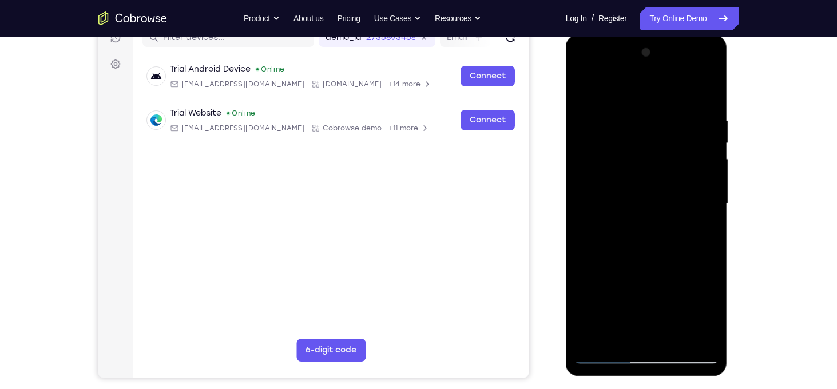
drag, startPoint x: 656, startPoint y: 283, endPoint x: 687, endPoint y: -56, distance: 340.2
click at [687, 35] on html "Online web based iOS Simulators and Android Emulators. Run iPhone, iPad, Mobile…" at bounding box center [647, 206] width 163 height 343
click at [619, 154] on div at bounding box center [647, 203] width 144 height 320
drag, startPoint x: 645, startPoint y: 230, endPoint x: 653, endPoint y: 39, distance: 190.7
click at [653, 39] on div at bounding box center [647, 205] width 162 height 341
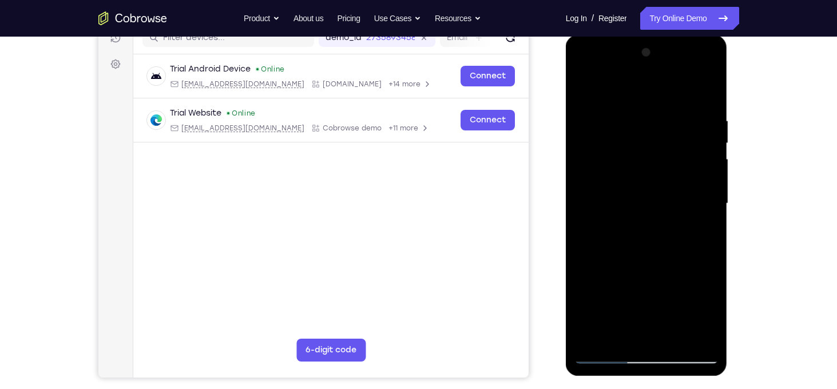
click at [620, 148] on div at bounding box center [647, 203] width 144 height 320
click at [596, 355] on div at bounding box center [647, 203] width 144 height 320
drag, startPoint x: 619, startPoint y: 298, endPoint x: 635, endPoint y: 169, distance: 130.4
click at [635, 169] on div at bounding box center [647, 203] width 144 height 320
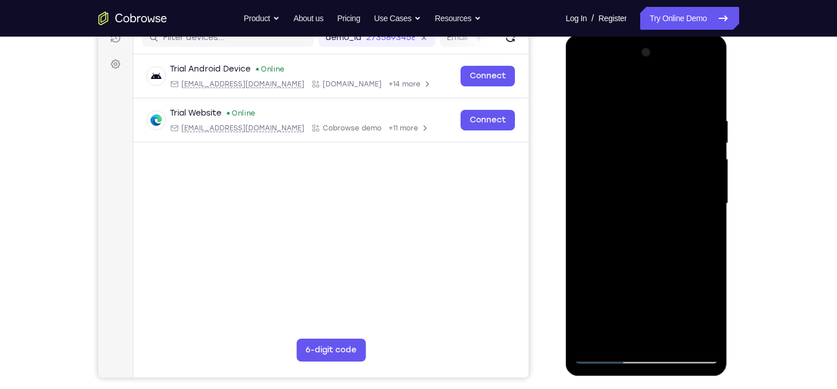
drag, startPoint x: 643, startPoint y: 265, endPoint x: 658, endPoint y: 133, distance: 132.5
click at [658, 133] on div at bounding box center [647, 203] width 144 height 320
drag, startPoint x: 651, startPoint y: 300, endPoint x: 678, endPoint y: 138, distance: 164.2
click at [678, 138] on div at bounding box center [647, 203] width 144 height 320
click at [637, 164] on div at bounding box center [647, 203] width 144 height 320
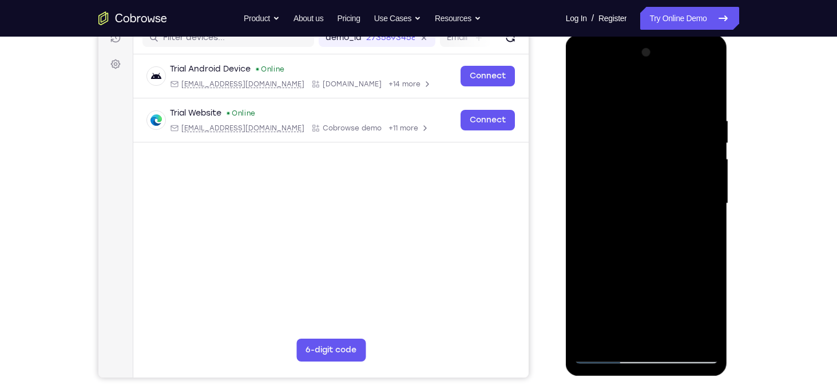
click at [603, 358] on div at bounding box center [647, 203] width 144 height 320
drag, startPoint x: 645, startPoint y: 261, endPoint x: 662, endPoint y: 62, distance: 199.8
click at [662, 62] on div at bounding box center [647, 203] width 144 height 320
drag, startPoint x: 672, startPoint y: 246, endPoint x: 675, endPoint y: 23, distance: 222.6
click at [675, 35] on html "Online web based iOS Simulators and Android Emulators. Run iPhone, iPad, Mobile…" at bounding box center [647, 206] width 163 height 343
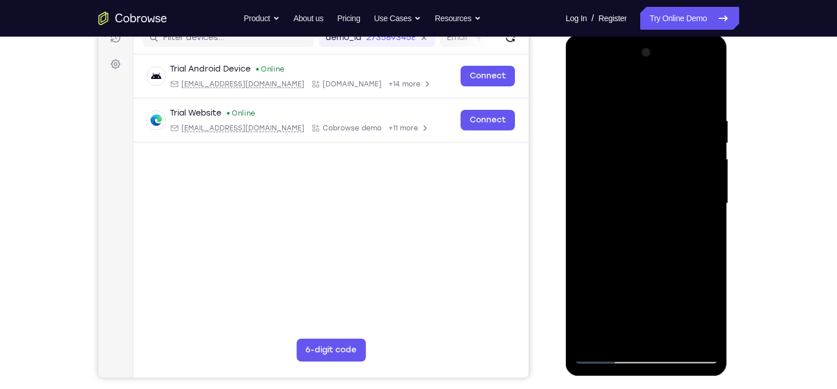
drag, startPoint x: 672, startPoint y: 259, endPoint x: 683, endPoint y: 77, distance: 182.8
click at [683, 77] on div at bounding box center [647, 203] width 144 height 320
drag, startPoint x: 669, startPoint y: 209, endPoint x: 692, endPoint y: 67, distance: 143.7
click at [692, 67] on div at bounding box center [647, 203] width 144 height 320
drag, startPoint x: 678, startPoint y: 220, endPoint x: 708, endPoint y: 65, distance: 157.9
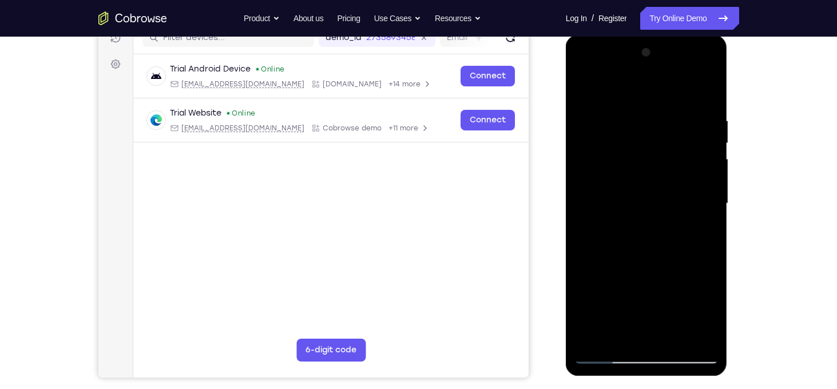
click at [708, 65] on div at bounding box center [647, 203] width 144 height 320
click at [636, 278] on div at bounding box center [647, 203] width 144 height 320
click at [640, 211] on div at bounding box center [647, 203] width 144 height 320
click at [587, 91] on div at bounding box center [647, 203] width 144 height 320
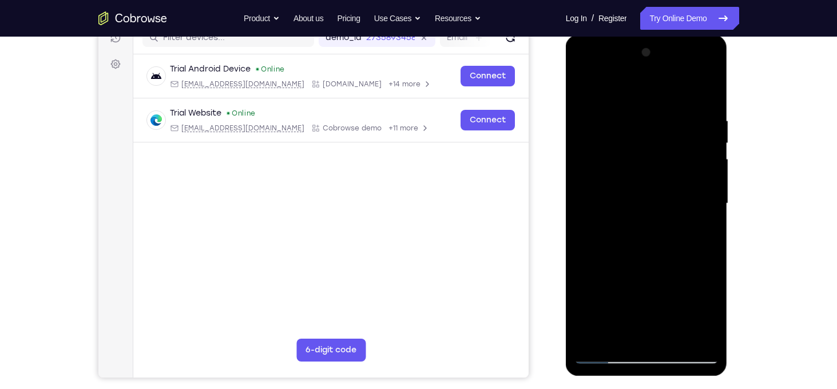
click at [695, 258] on div at bounding box center [647, 203] width 144 height 320
click at [663, 219] on div at bounding box center [647, 203] width 144 height 320
click at [581, 82] on div at bounding box center [647, 203] width 144 height 320
click at [585, 96] on div at bounding box center [647, 203] width 144 height 320
click at [621, 235] on div at bounding box center [647, 203] width 144 height 320
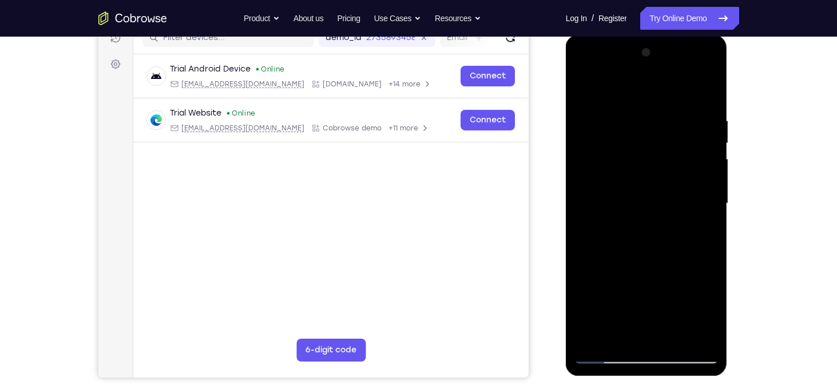
click at [623, 230] on div at bounding box center [647, 203] width 144 height 320
drag, startPoint x: 625, startPoint y: 273, endPoint x: 652, endPoint y: 96, distance: 179.3
click at [652, 96] on div at bounding box center [647, 203] width 144 height 320
drag, startPoint x: 649, startPoint y: 233, endPoint x: 673, endPoint y: -54, distance: 288.2
click at [673, 35] on html "Online web based iOS Simulators and Android Emulators. Run iPhone, iPad, Mobile…" at bounding box center [647, 206] width 163 height 343
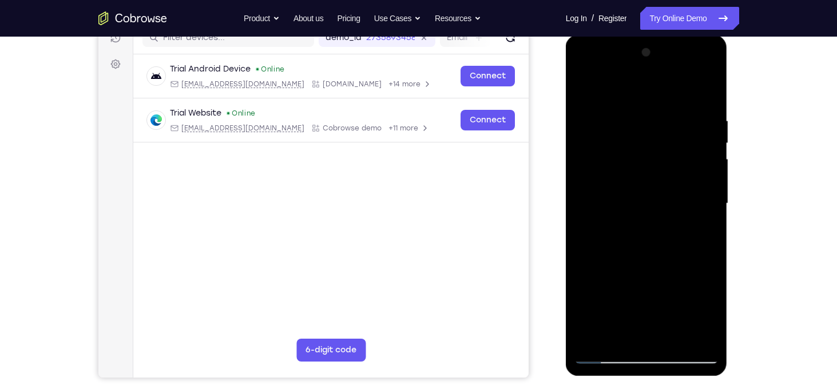
drag, startPoint x: 645, startPoint y: 242, endPoint x: 678, endPoint y: -49, distance: 293.2
click at [678, 35] on html "Online web based iOS Simulators and Android Emulators. Run iPhone, iPad, Mobile…" at bounding box center [647, 206] width 163 height 343
click at [587, 90] on div at bounding box center [647, 203] width 144 height 320
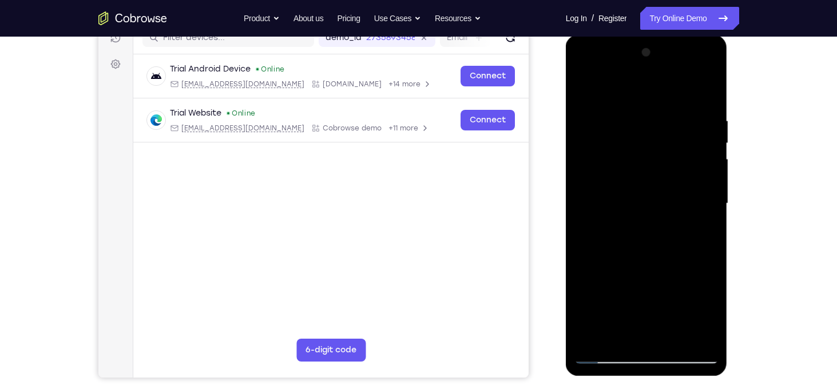
click at [587, 90] on div at bounding box center [647, 203] width 144 height 320
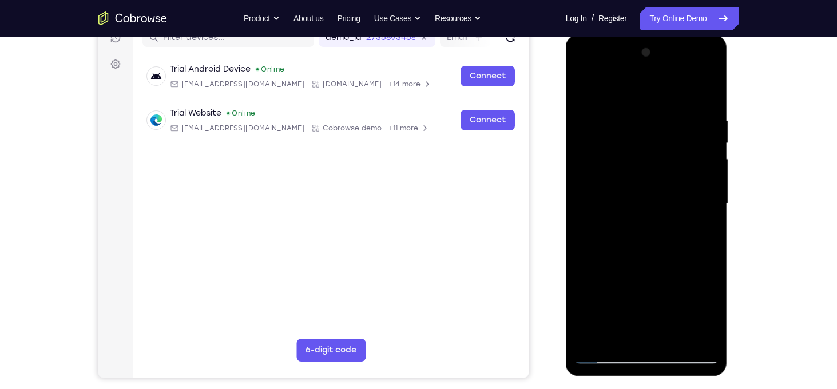
click at [587, 90] on div at bounding box center [647, 203] width 144 height 320
click at [600, 353] on div at bounding box center [647, 203] width 144 height 320
drag, startPoint x: 621, startPoint y: 305, endPoint x: 632, endPoint y: 117, distance: 188.6
click at [632, 117] on div at bounding box center [647, 203] width 144 height 320
click at [631, 121] on div at bounding box center [647, 203] width 144 height 320
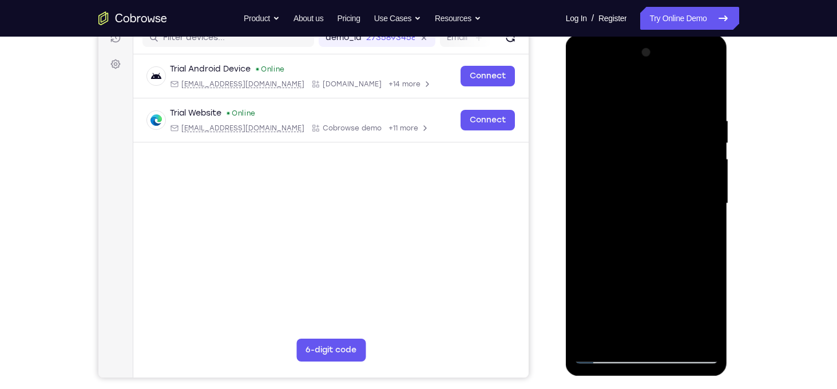
click at [584, 93] on div at bounding box center [647, 203] width 144 height 320
drag, startPoint x: 643, startPoint y: 270, endPoint x: 641, endPoint y: 206, distance: 64.1
click at [641, 206] on div at bounding box center [647, 203] width 144 height 320
click at [628, 175] on div at bounding box center [647, 203] width 144 height 320
click at [581, 86] on div at bounding box center [647, 203] width 144 height 320
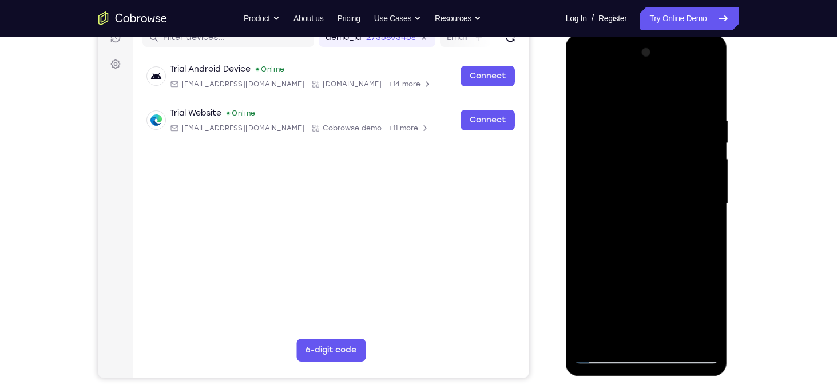
click at [631, 128] on div at bounding box center [647, 203] width 144 height 320
click at [598, 365] on div at bounding box center [647, 205] width 162 height 341
click at [605, 353] on div at bounding box center [647, 203] width 144 height 320
drag, startPoint x: 636, startPoint y: 292, endPoint x: 637, endPoint y: 145, distance: 147.6
click at [637, 145] on div at bounding box center [647, 203] width 144 height 320
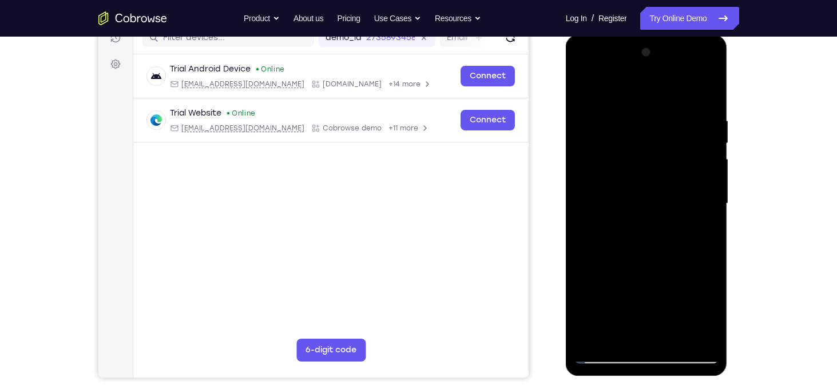
click at [616, 158] on div at bounding box center [647, 203] width 144 height 320
click at [608, 360] on div at bounding box center [647, 203] width 144 height 320
drag, startPoint x: 623, startPoint y: 309, endPoint x: 629, endPoint y: 161, distance: 148.4
click at [629, 161] on div at bounding box center [647, 203] width 144 height 320
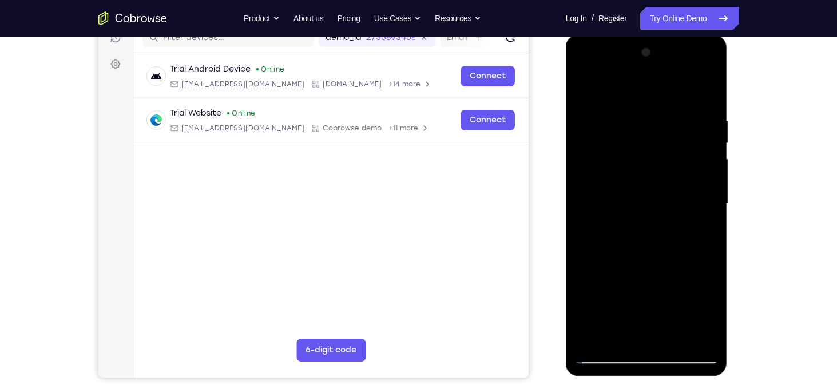
click at [681, 231] on div at bounding box center [647, 203] width 144 height 320
click at [582, 88] on div at bounding box center [647, 203] width 144 height 320
drag, startPoint x: 641, startPoint y: 241, endPoint x: 642, endPoint y: 146, distance: 95.0
click at [642, 146] on div at bounding box center [647, 203] width 144 height 320
click at [619, 258] on div at bounding box center [647, 203] width 144 height 320
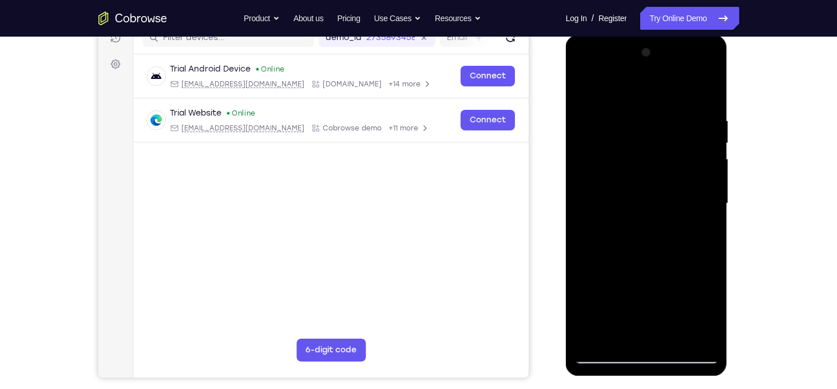
click at [635, 255] on div at bounding box center [647, 203] width 144 height 320
click at [612, 357] on div at bounding box center [647, 203] width 144 height 320
drag, startPoint x: 660, startPoint y: 116, endPoint x: 683, endPoint y: 418, distance: 303.1
click at [683, 378] on html "Online web based iOS Simulators and Android Emulators. Run iPhone, iPad, Mobile…" at bounding box center [647, 206] width 163 height 343
click at [670, 99] on div at bounding box center [647, 203] width 144 height 320
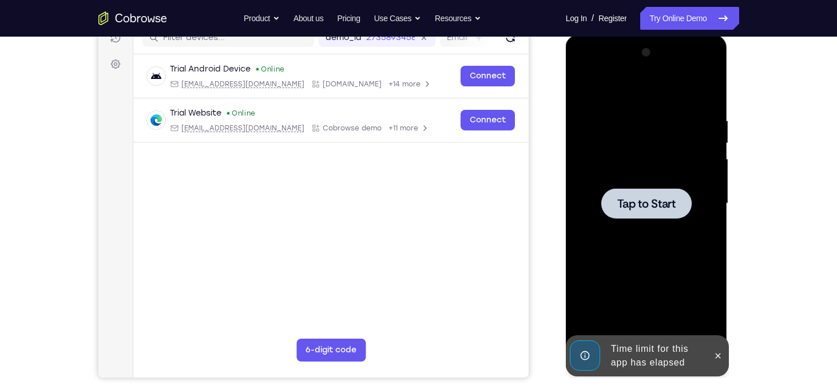
click at [655, 213] on div at bounding box center [646, 203] width 90 height 30
